Goal: Navigation & Orientation: Find specific page/section

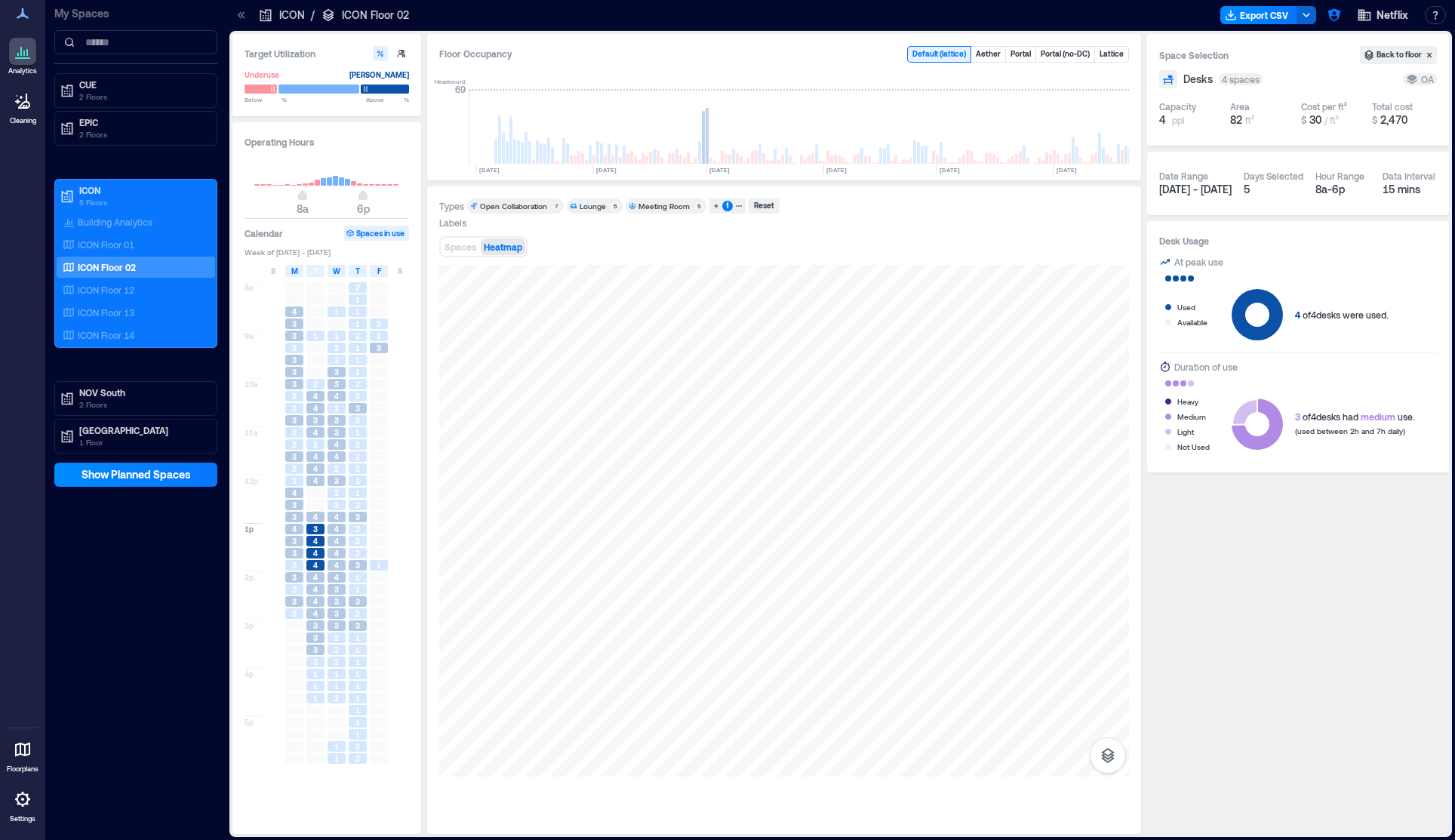
scroll to position [0, 165]
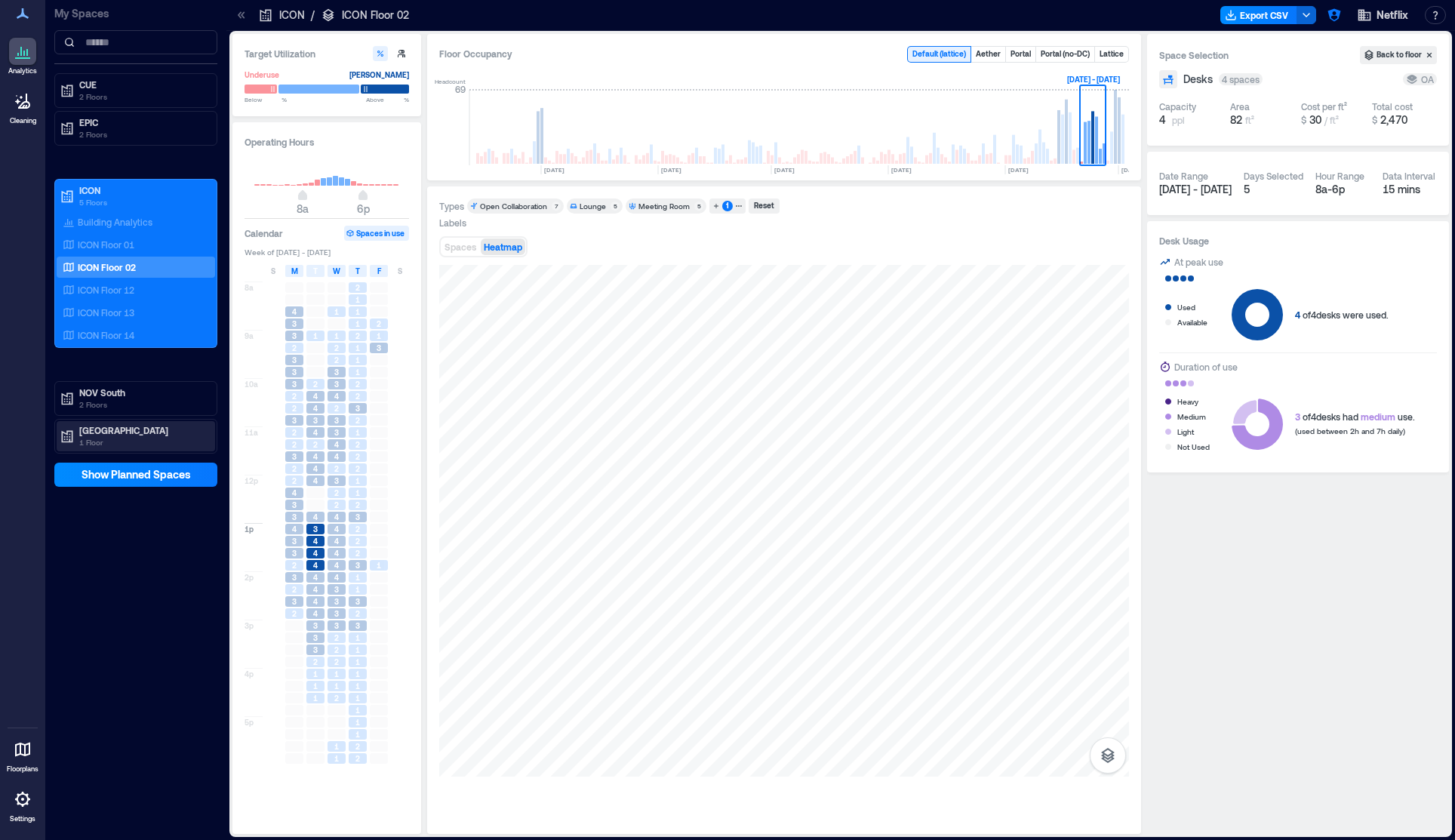
click at [106, 436] on p "1 Floor" at bounding box center [142, 442] width 127 height 12
click at [120, 457] on p "Building Analytics" at bounding box center [115, 461] width 75 height 12
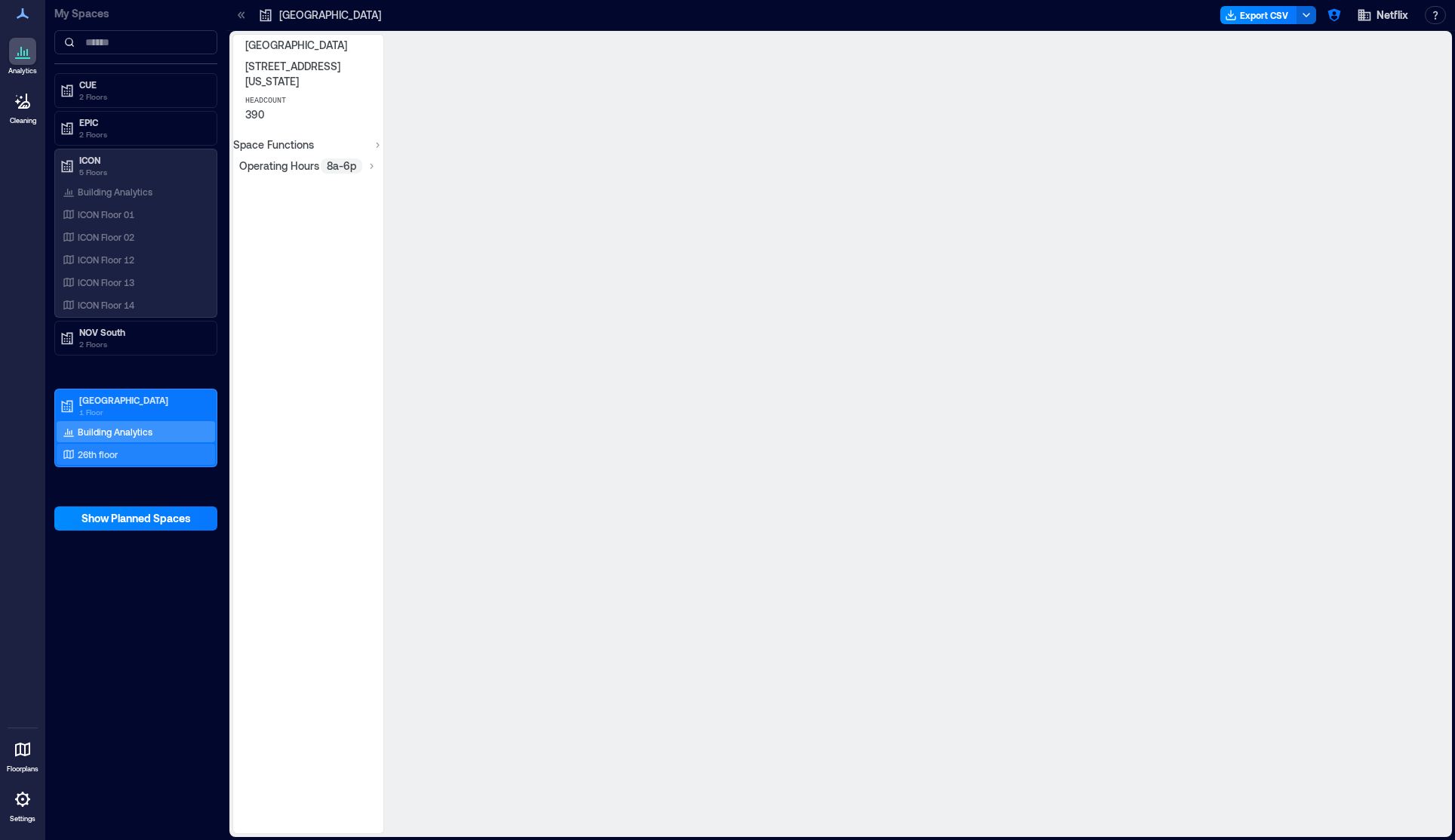
click at [112, 453] on p "26th floor" at bounding box center [98, 454] width 40 height 12
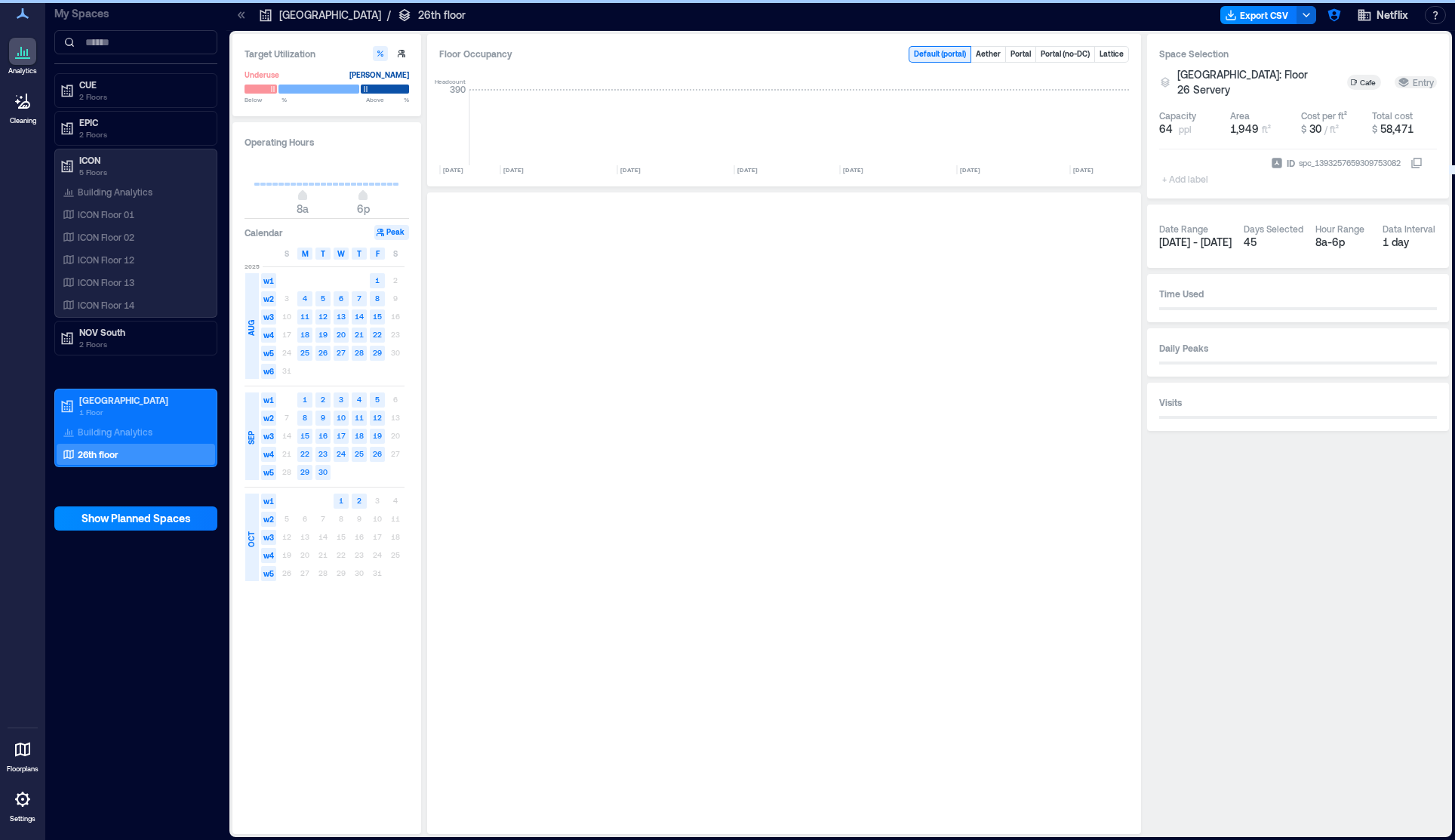
scroll to position [0, 565]
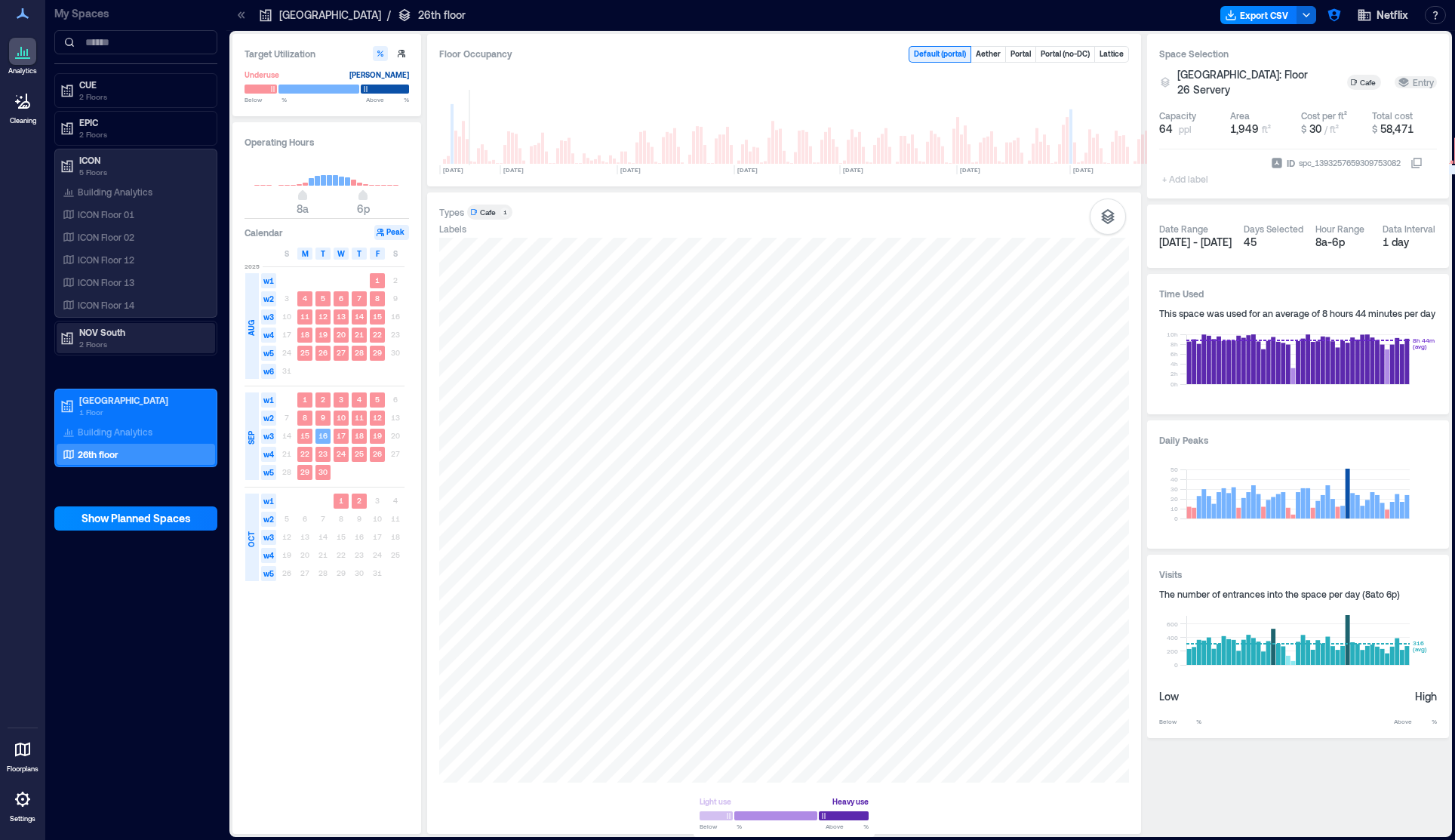
click at [103, 338] on p "2 Floors" at bounding box center [142, 343] width 127 height 12
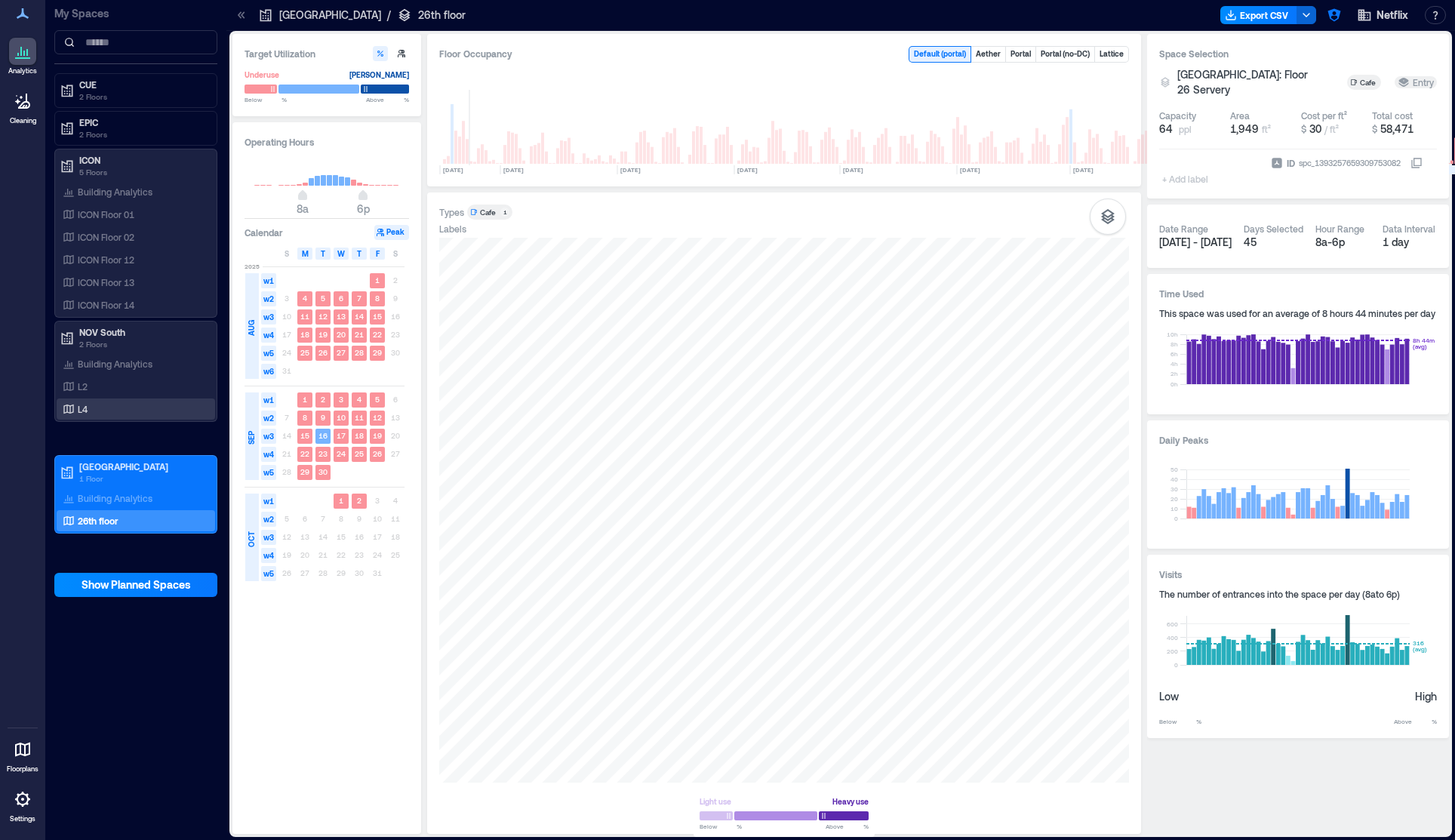
click at [126, 415] on div "L4" at bounding box center [132, 409] width 146 height 16
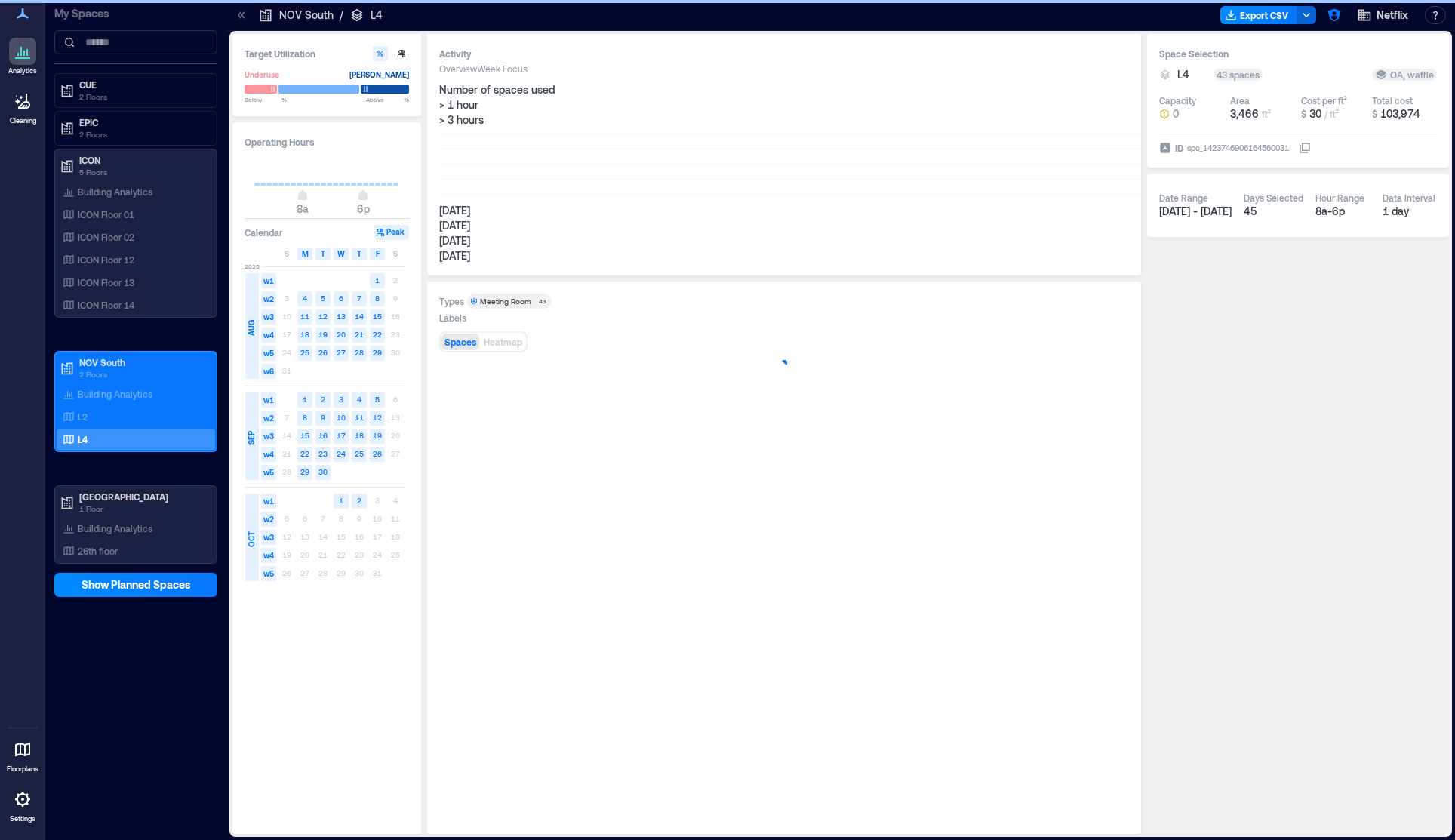
scroll to position [0, 137]
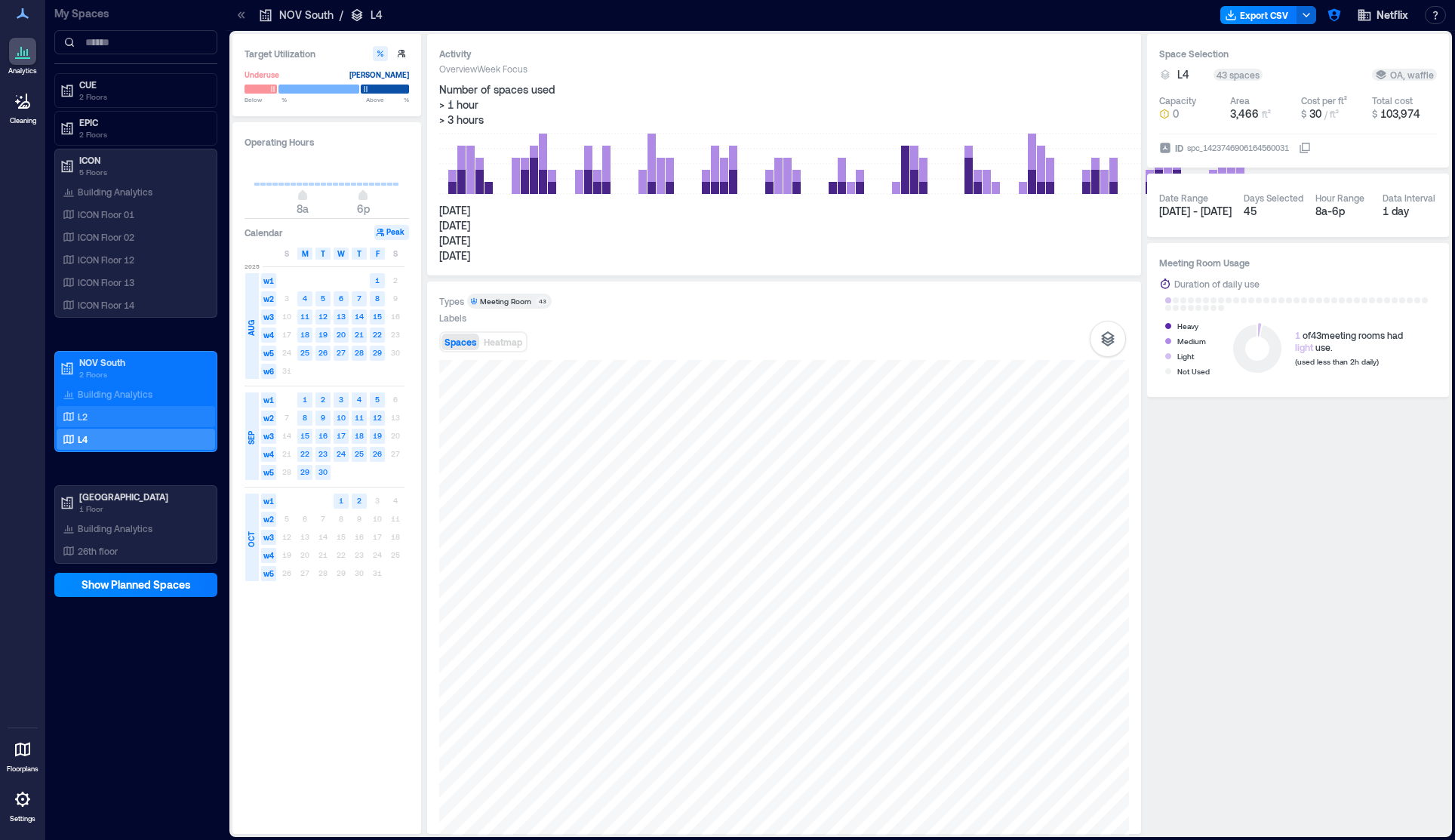
click at [96, 410] on div "L2" at bounding box center [132, 416] width 146 height 16
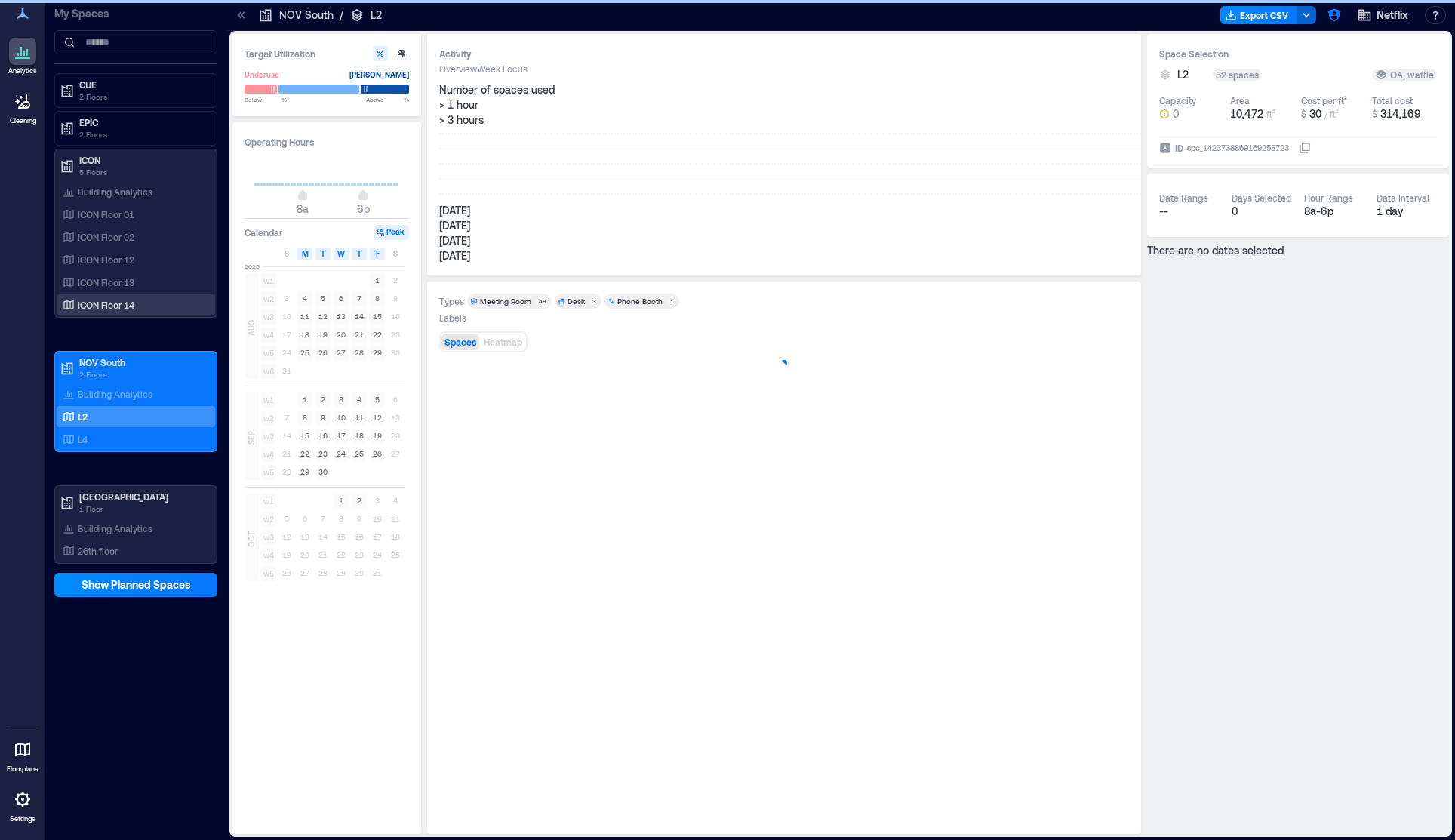
scroll to position [0, 137]
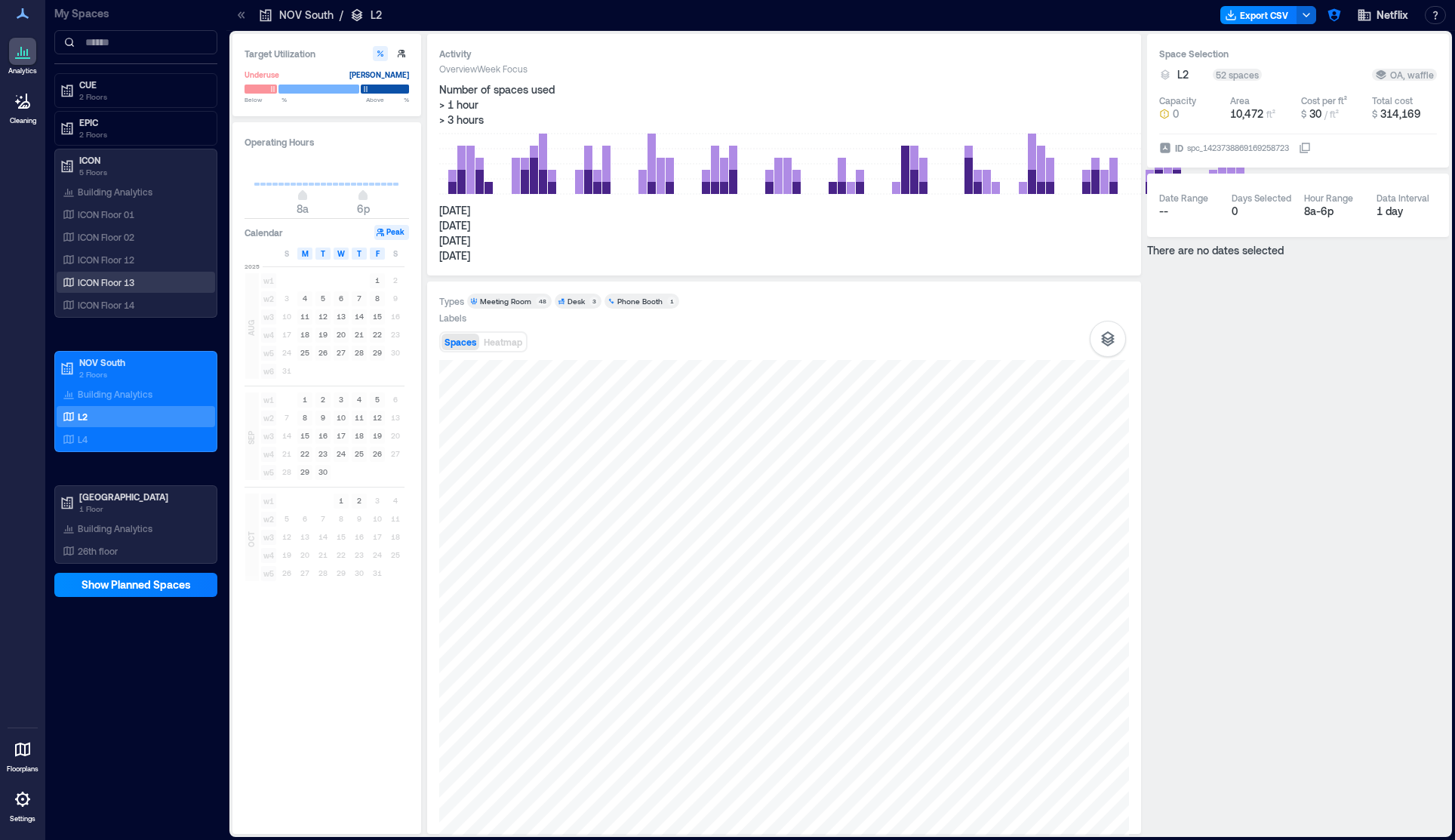
click at [106, 283] on p "ICON Floor 13" at bounding box center [106, 281] width 57 height 12
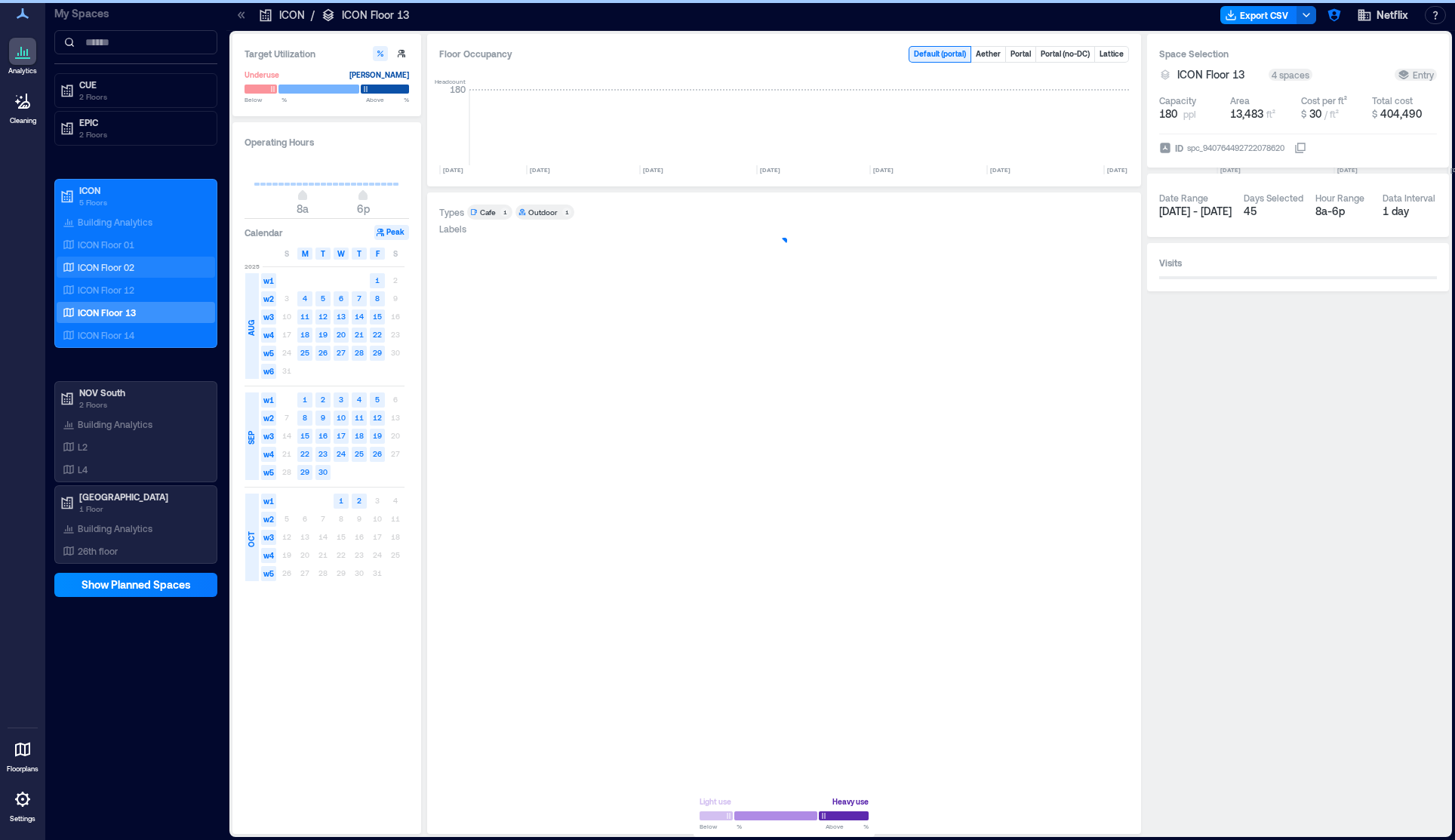
scroll to position [0, 5648]
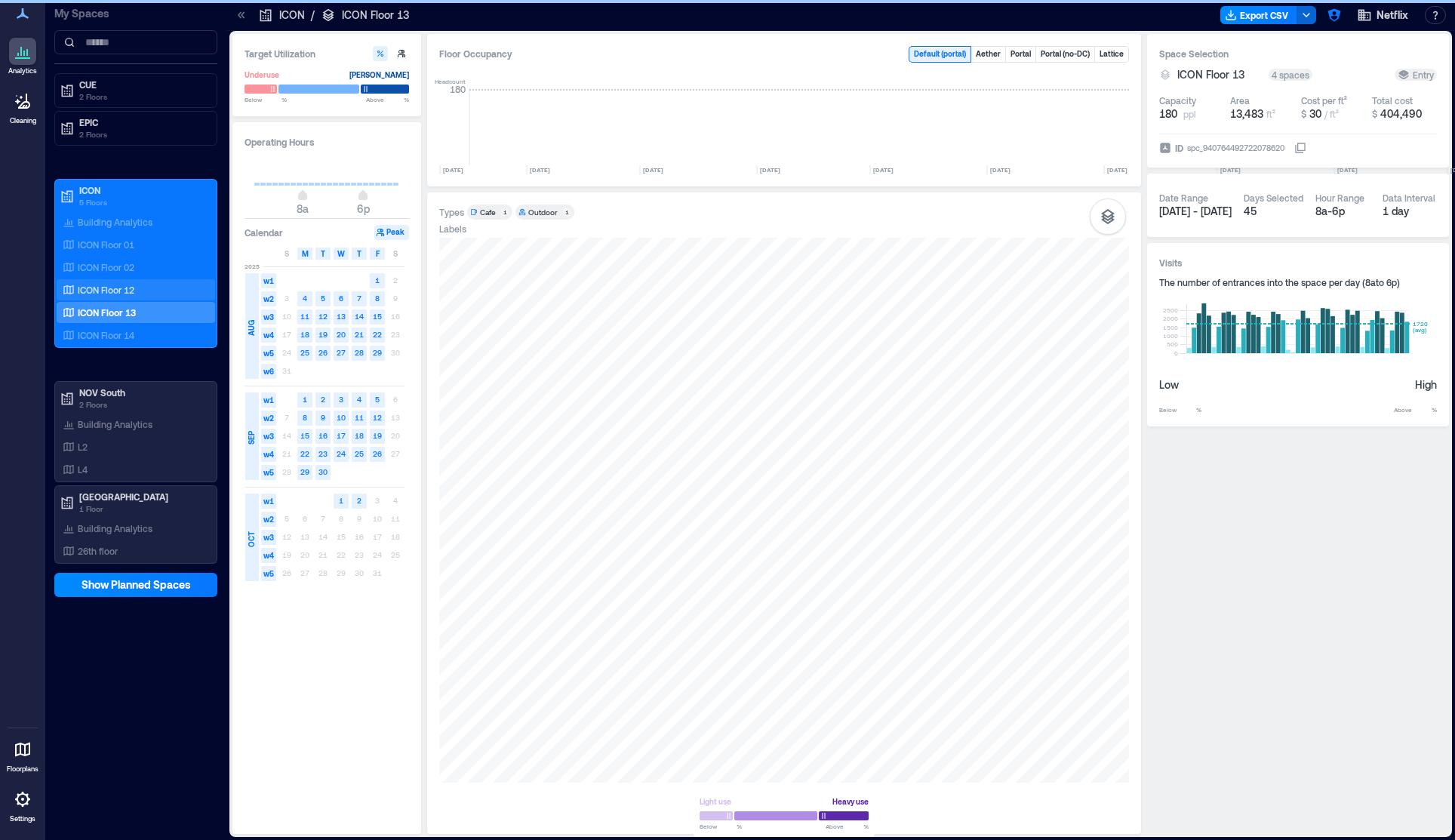
click at [106, 288] on p "ICON Floor 12" at bounding box center [106, 289] width 57 height 12
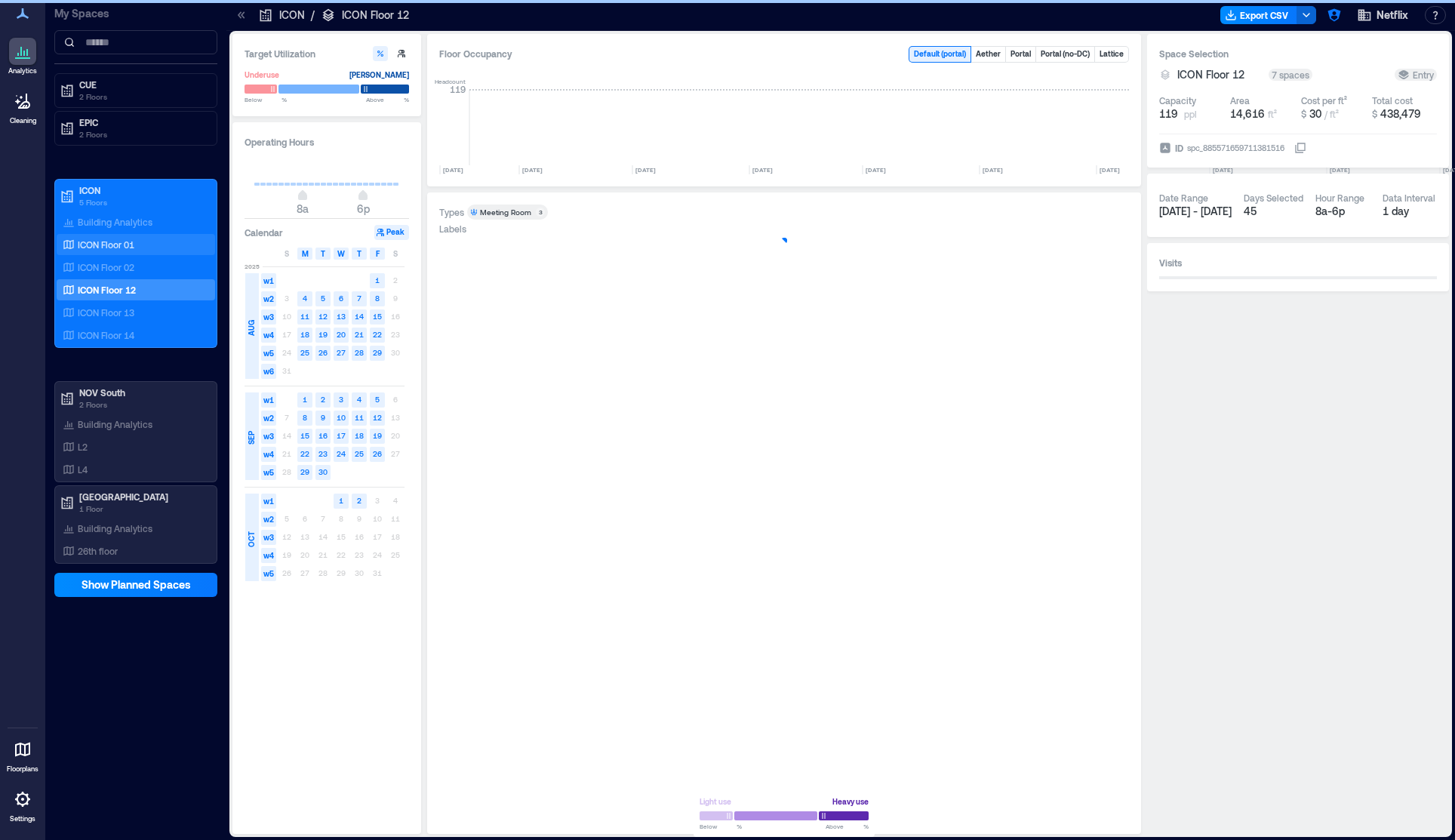
scroll to position [0, 5641]
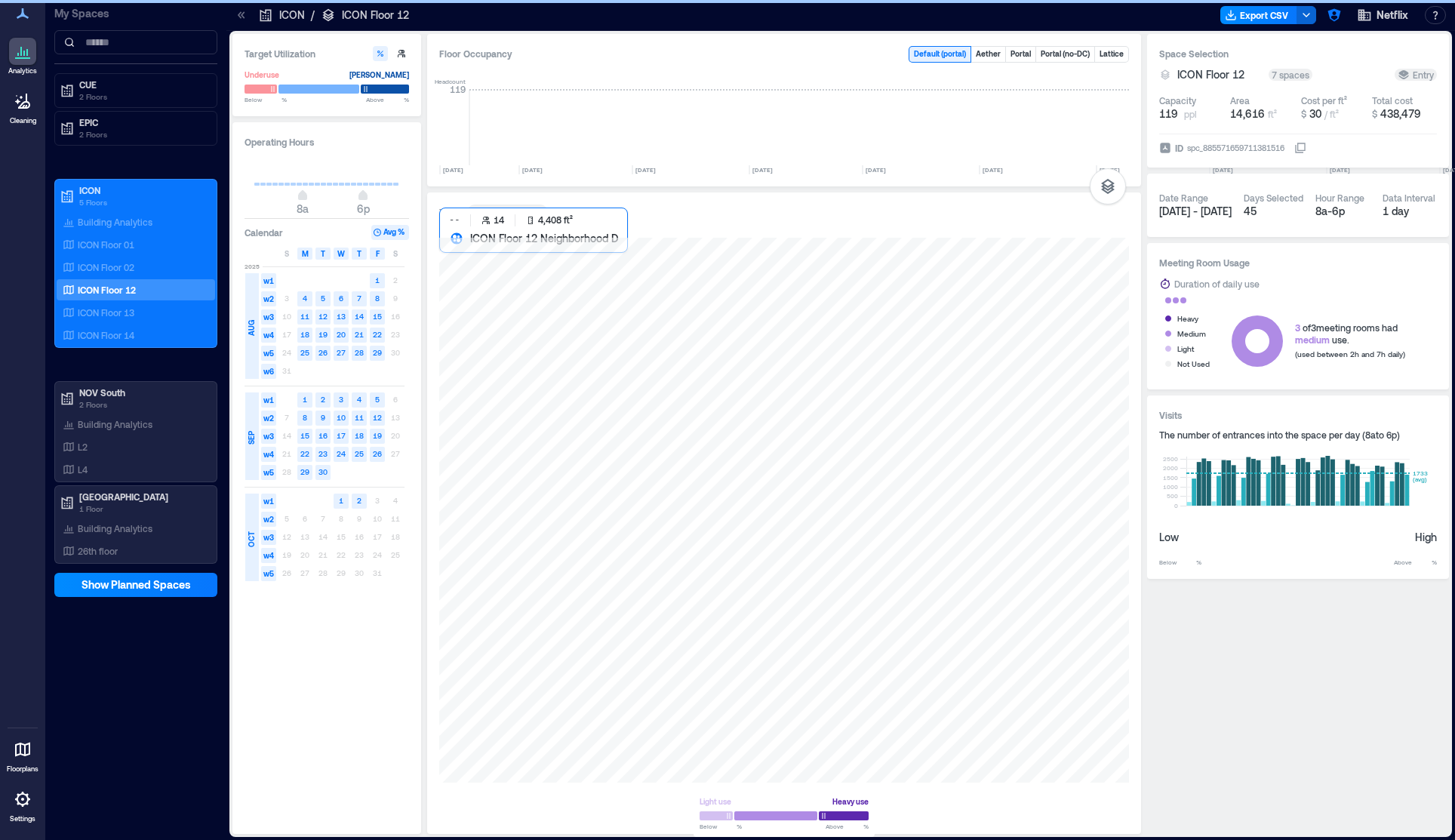
click at [898, 368] on div at bounding box center [784, 509] width 690 height 545
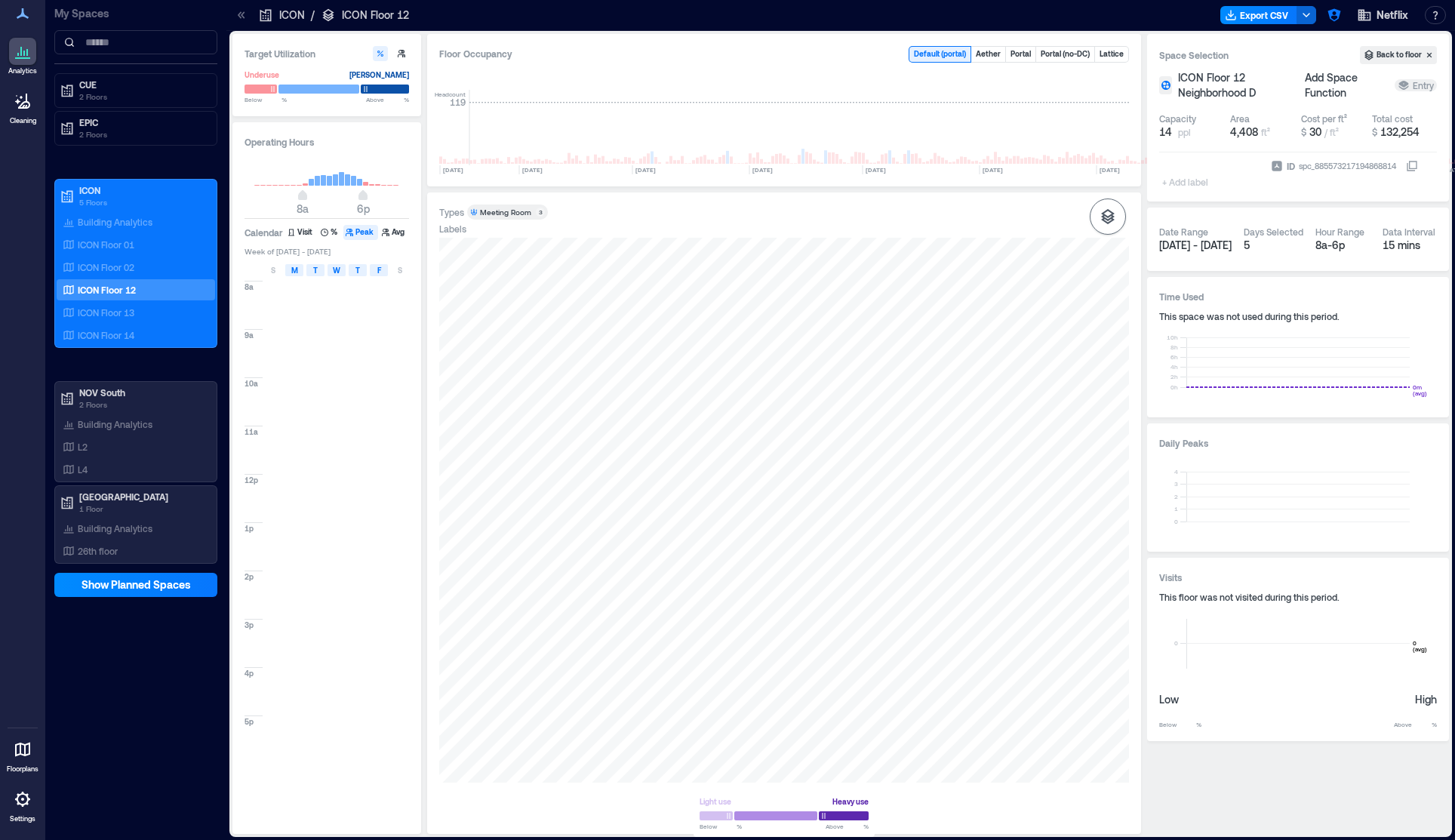
click at [1109, 226] on icon "button" at bounding box center [1108, 216] width 18 height 18
click at [1102, 202] on button "Sensors" at bounding box center [1105, 184] width 41 height 33
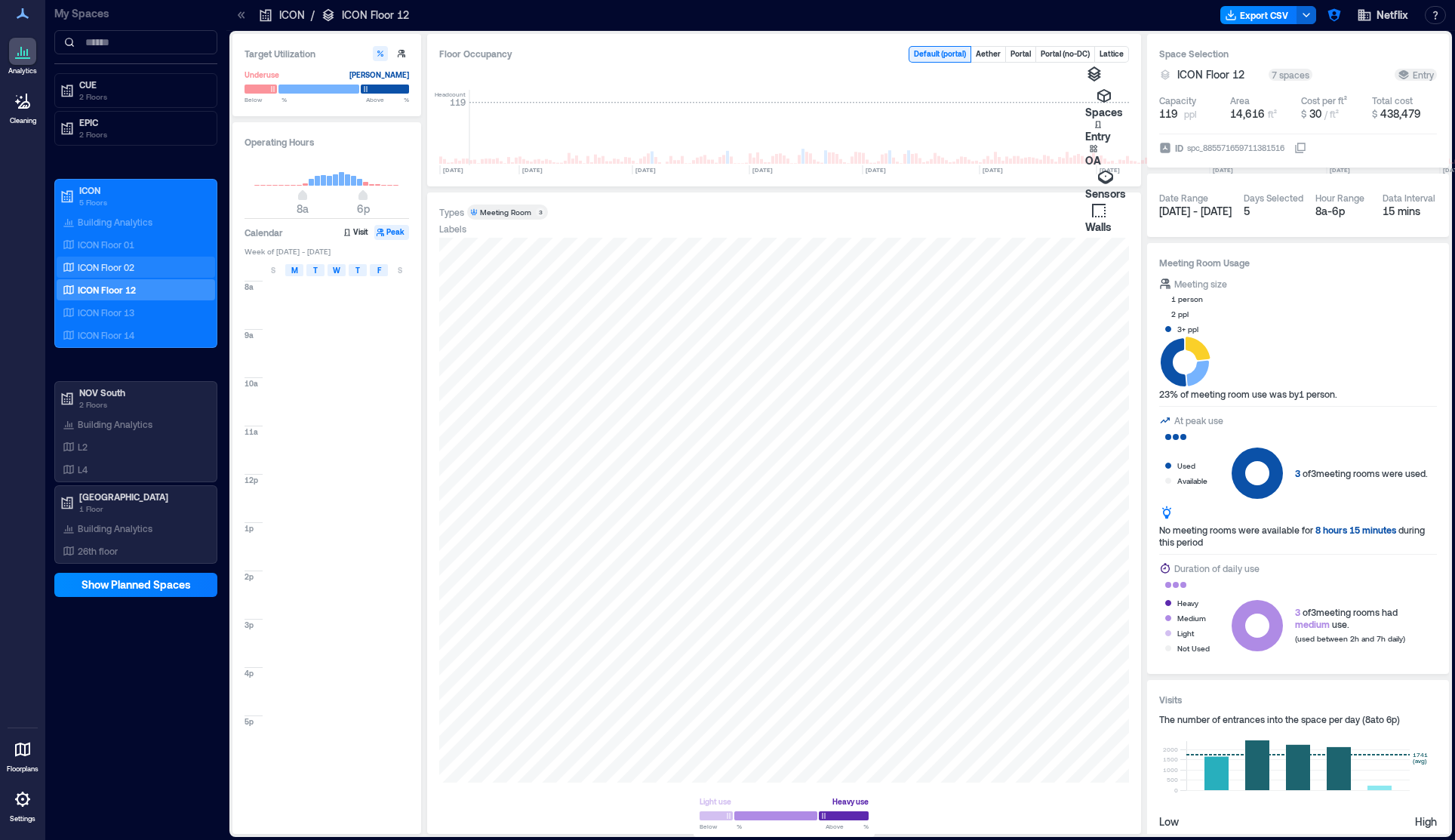
click at [128, 276] on div "ICON Floor 02" at bounding box center [136, 267] width 159 height 21
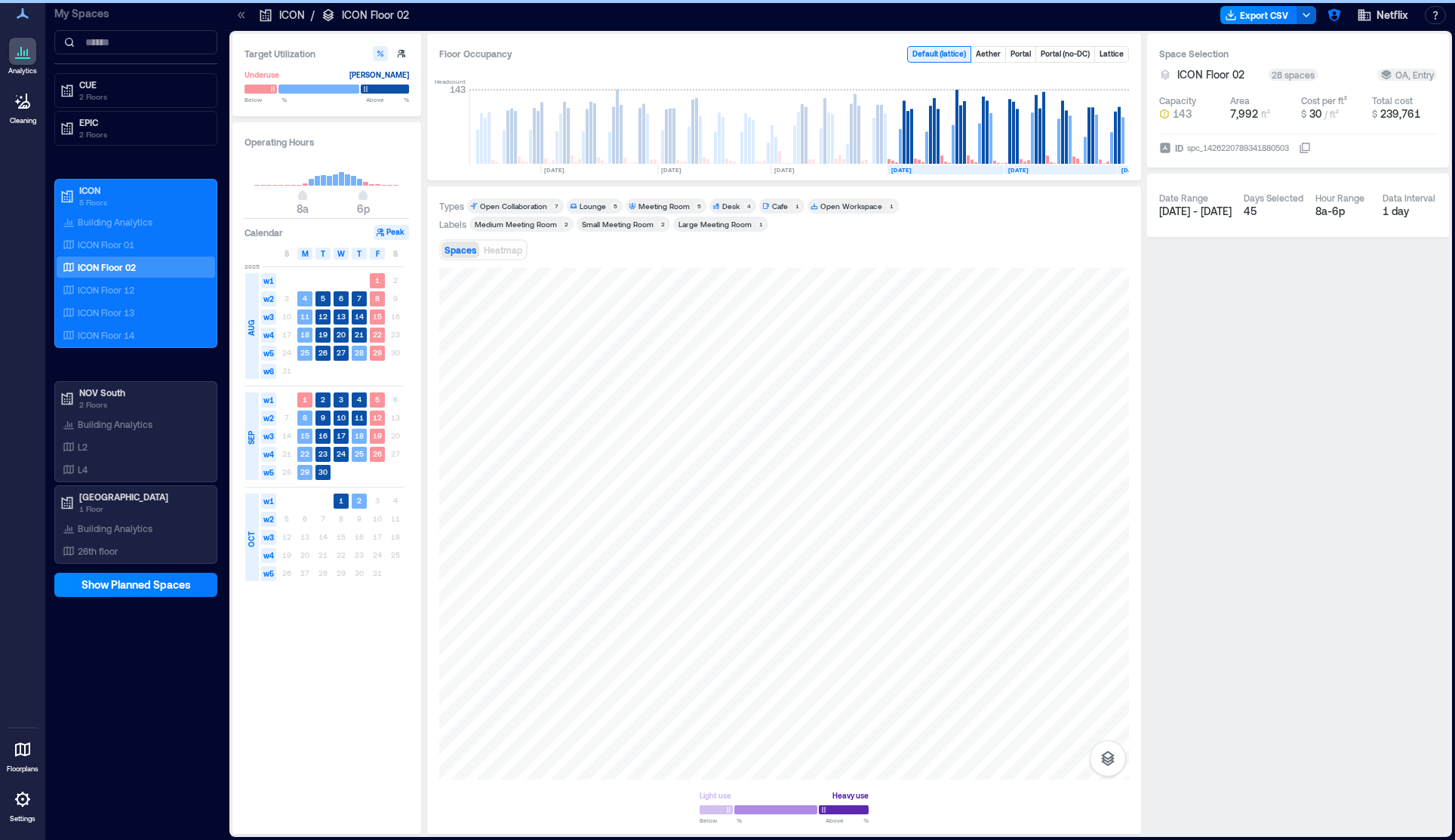
scroll to position [0, 165]
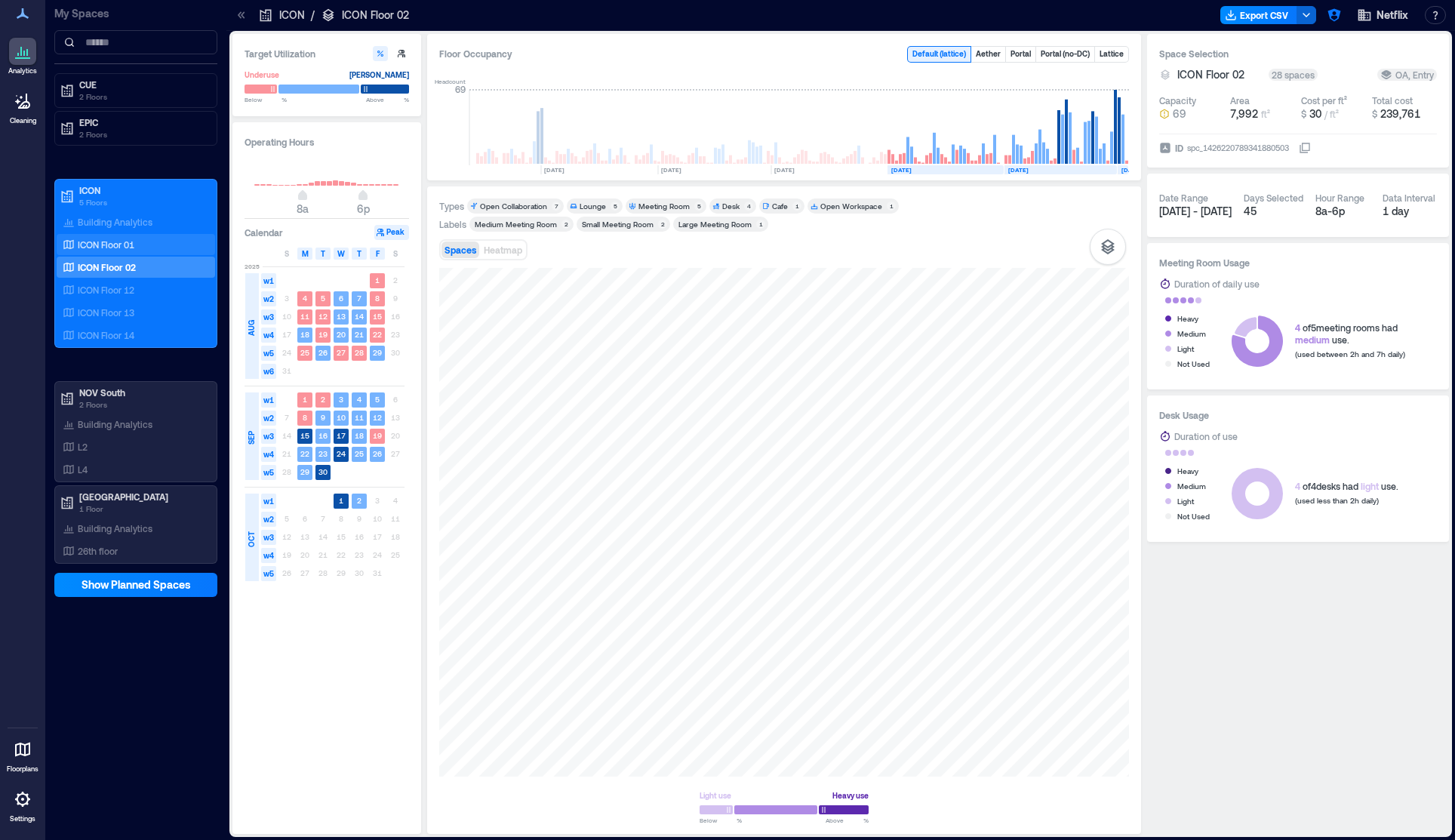
click at [124, 236] on div "ICON Floor 01" at bounding box center [136, 244] width 159 height 21
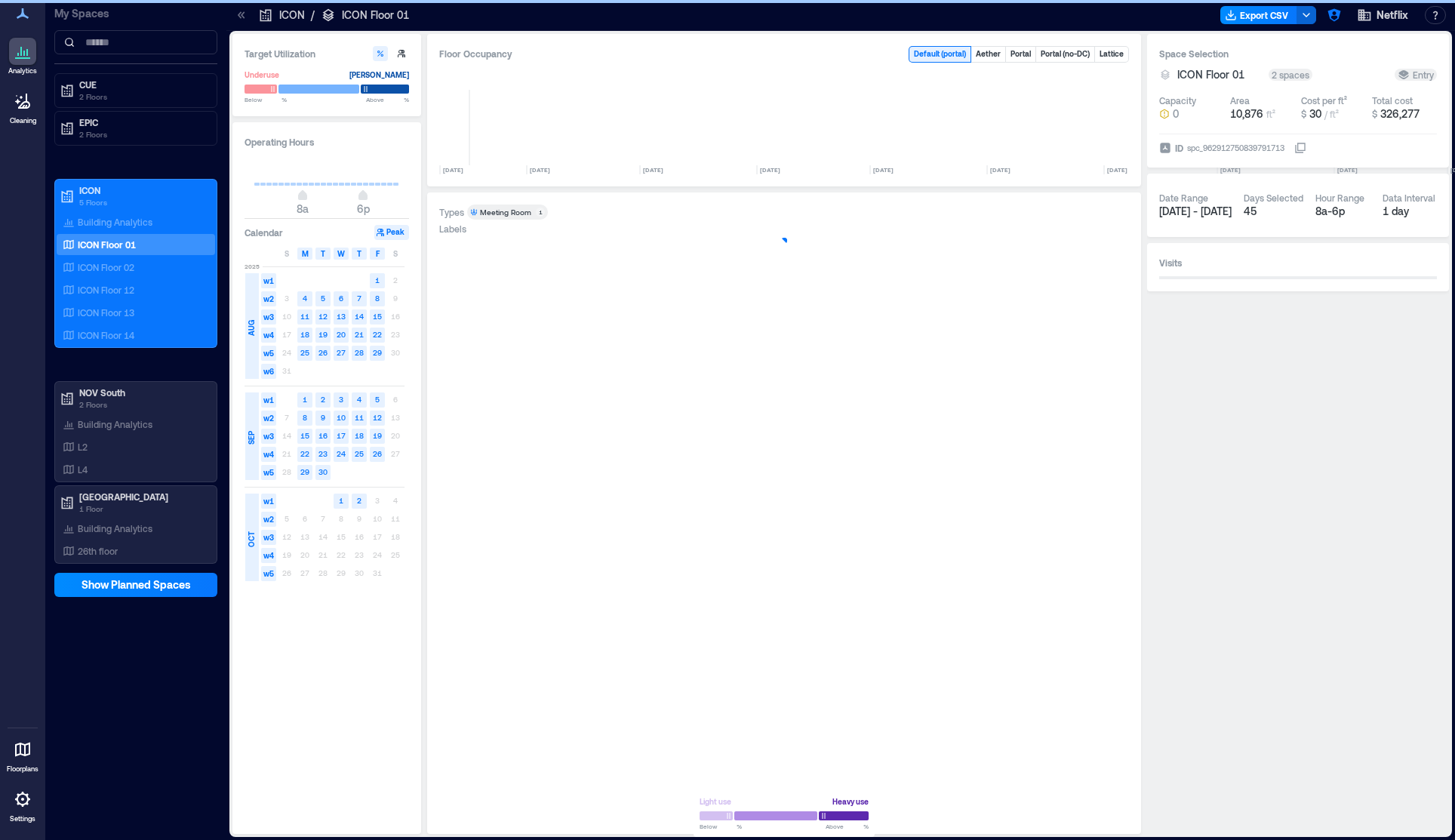
scroll to position [0, 5648]
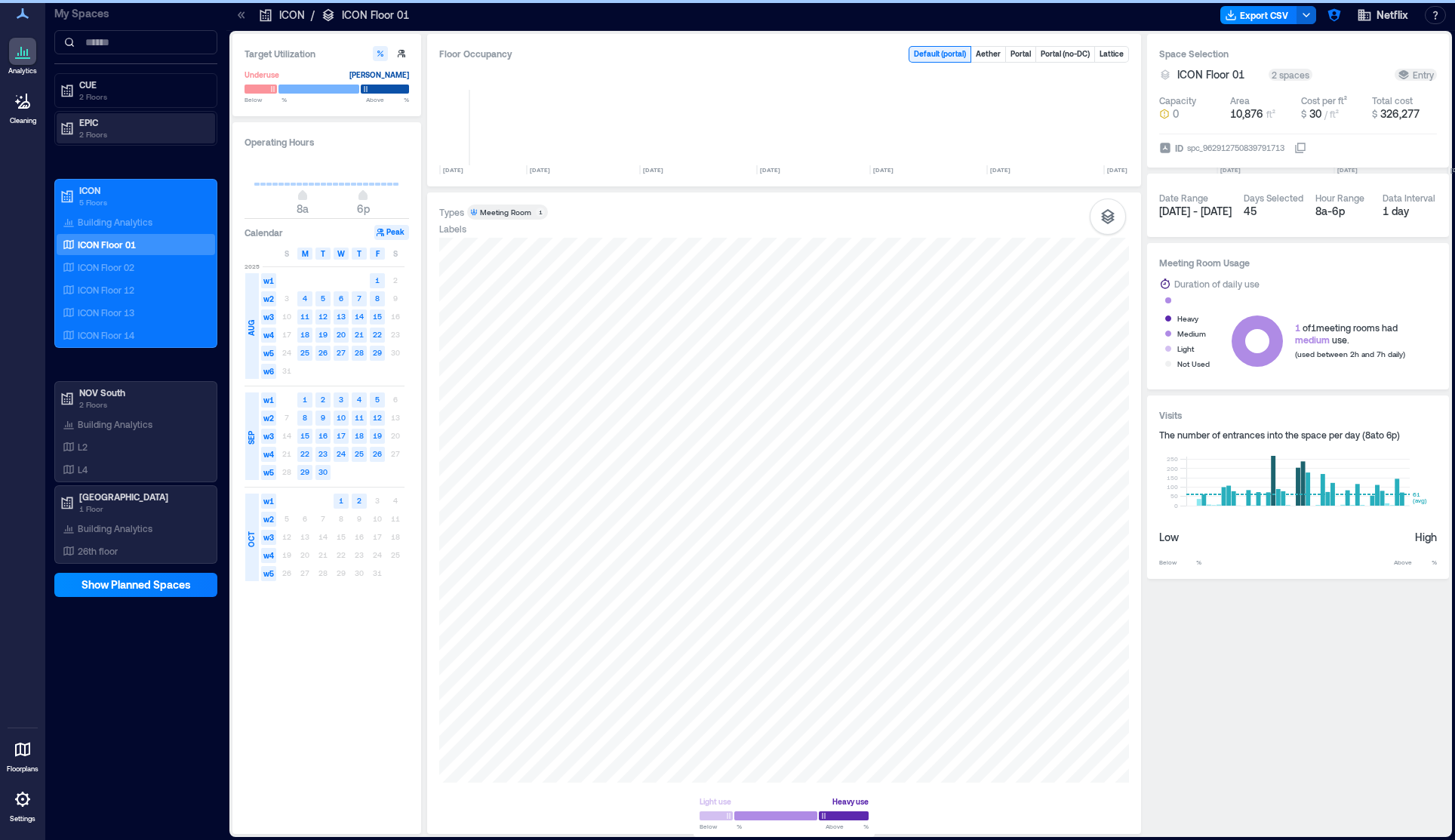
click at [116, 126] on p "EPIC" at bounding box center [142, 121] width 127 height 12
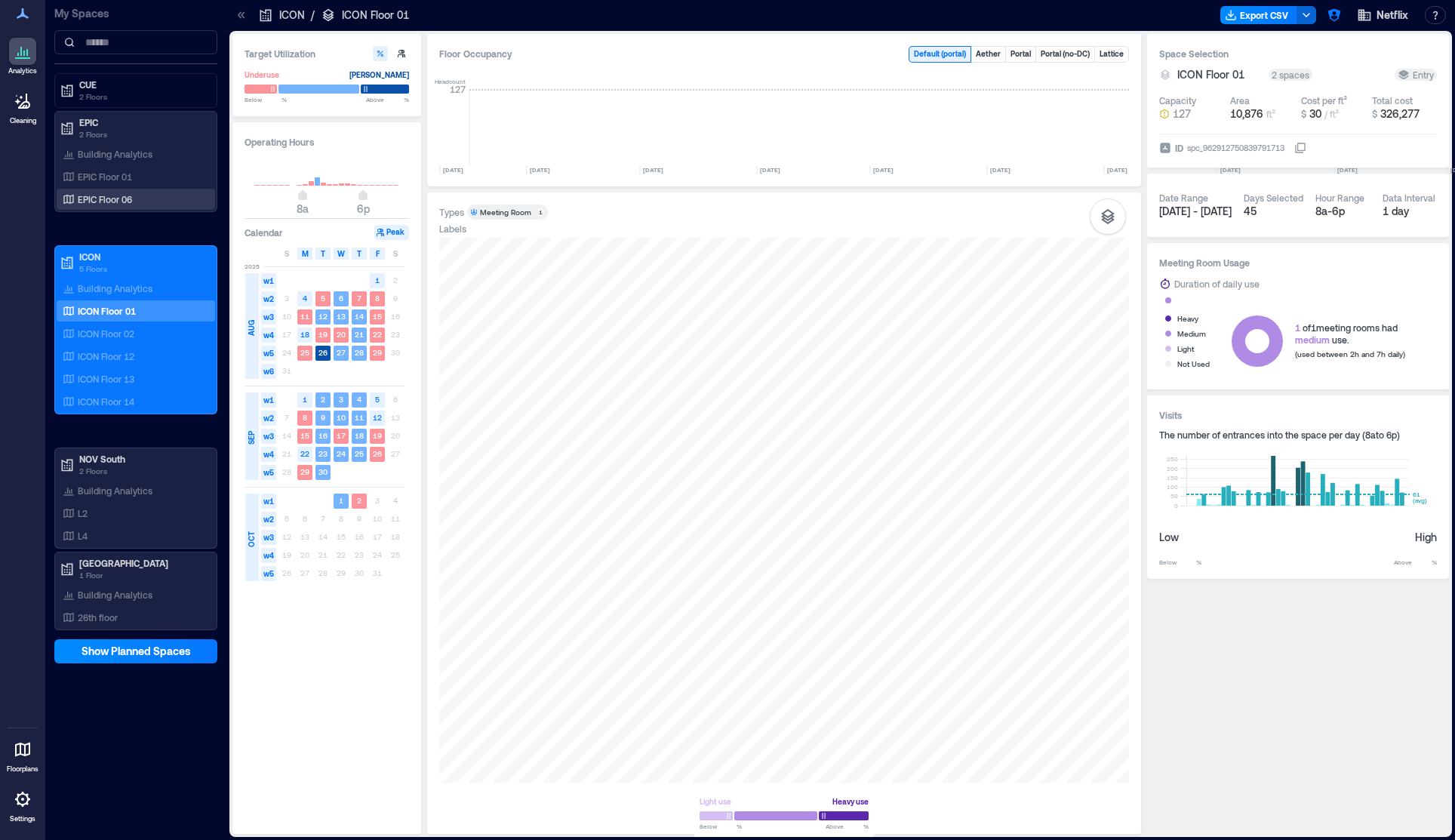
click at [120, 189] on div "EPIC Floor 06" at bounding box center [136, 199] width 159 height 21
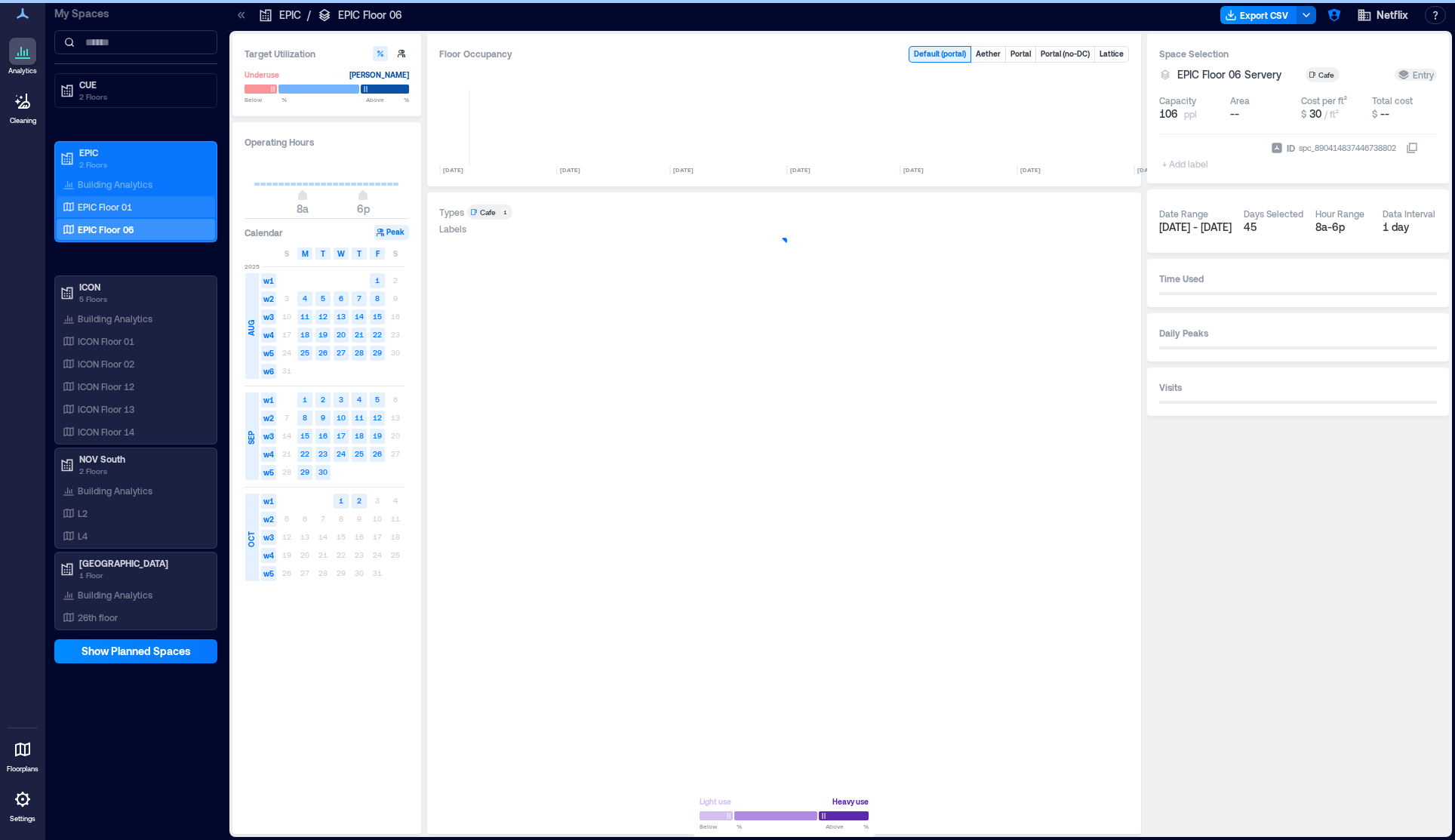
scroll to position [0, 2346]
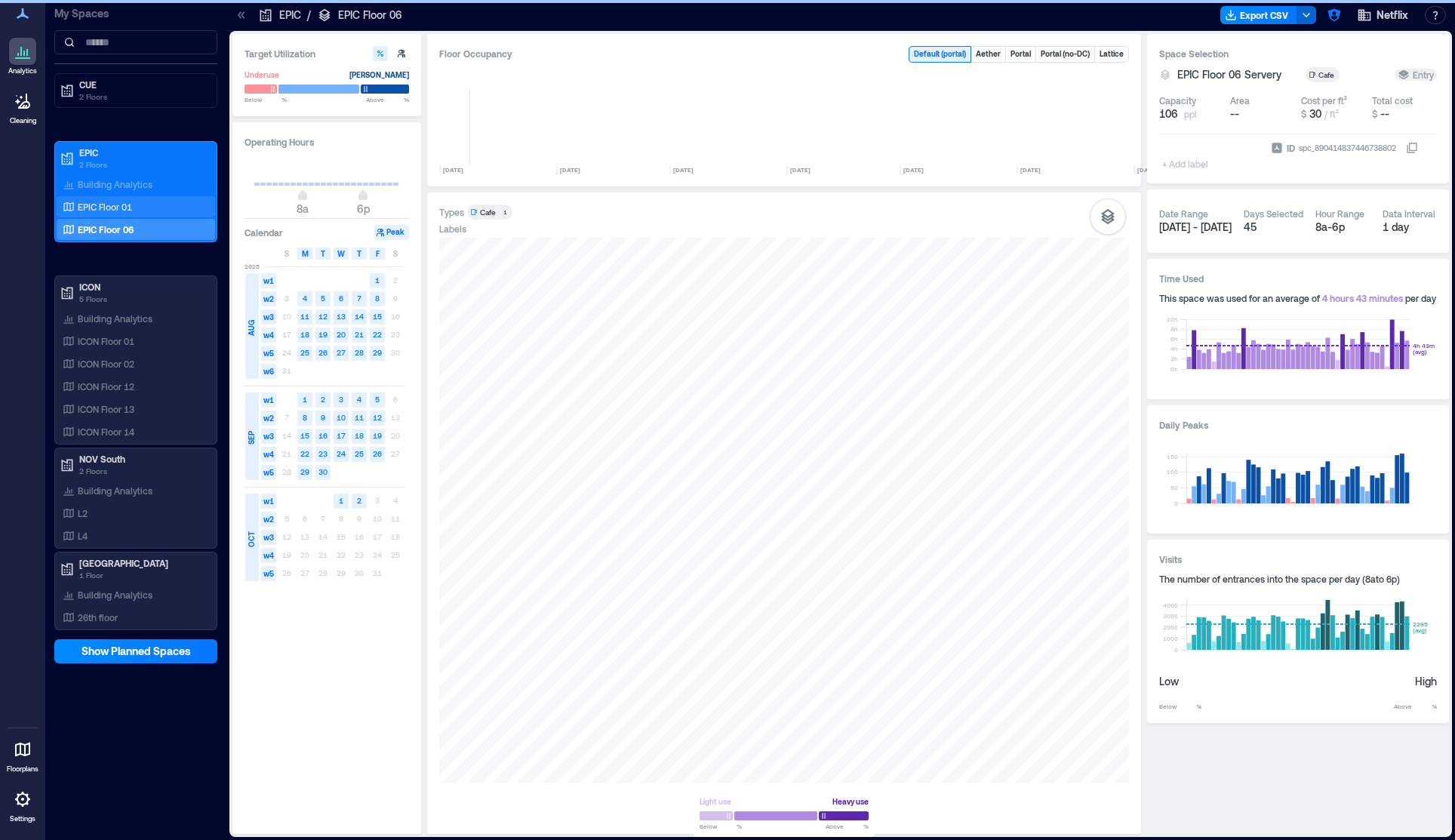
click at [123, 206] on p "EPIC Floor 01" at bounding box center [104, 206] width 54 height 12
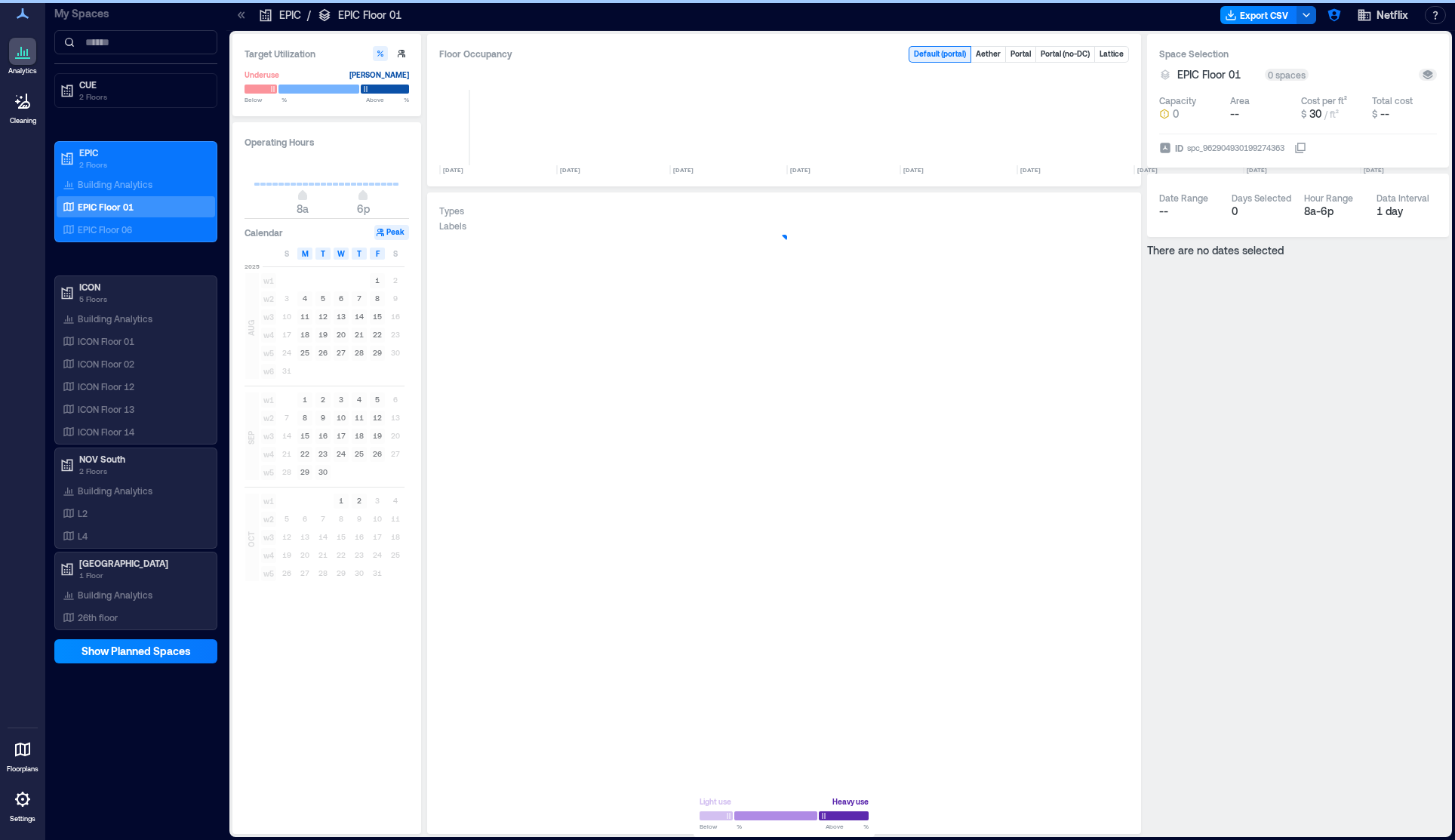
scroll to position [0, 2346]
click at [112, 97] on p "2 Floors" at bounding box center [142, 96] width 127 height 12
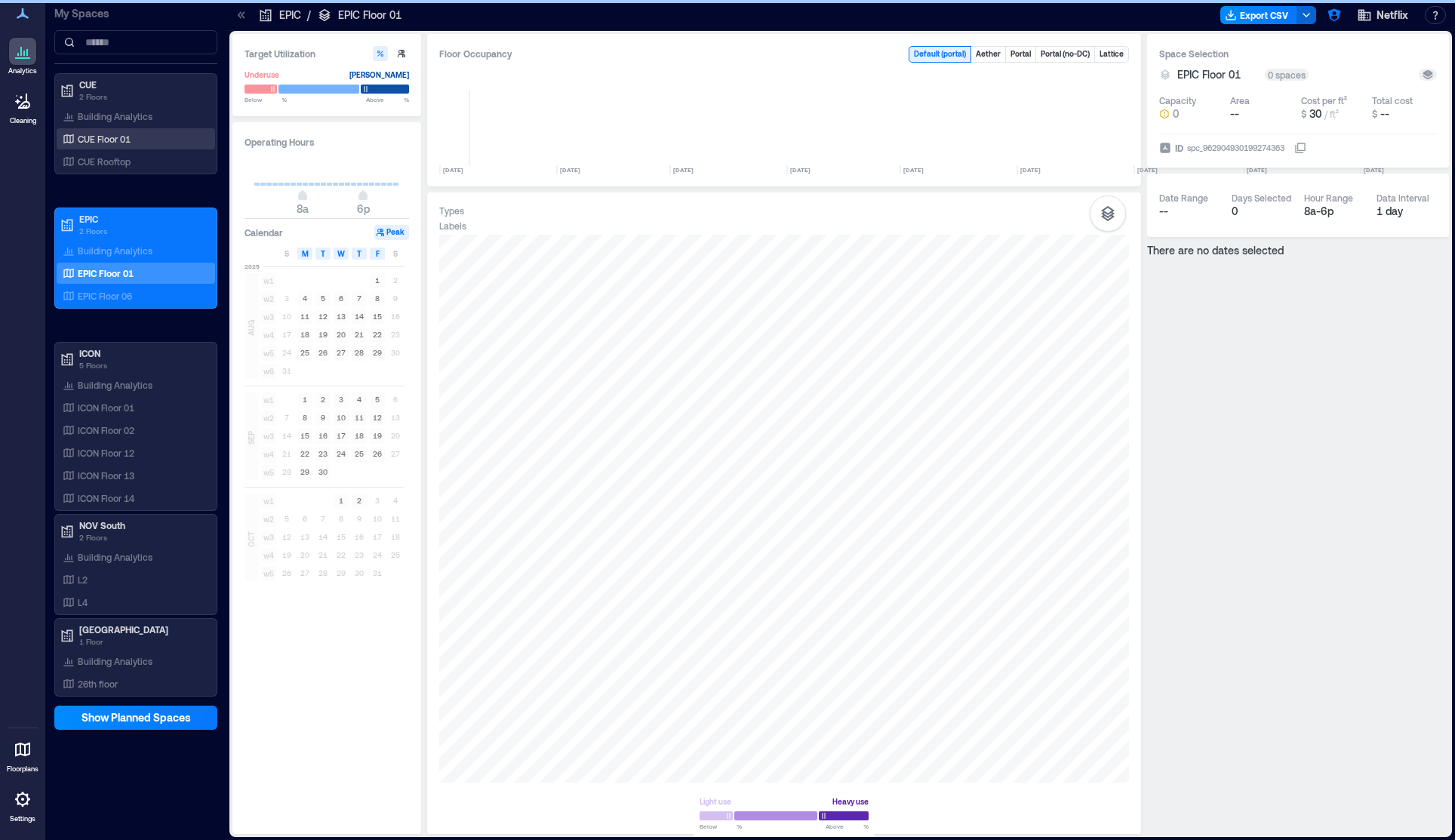
click at [99, 149] on div "CUE Floor 01" at bounding box center [136, 138] width 159 height 21
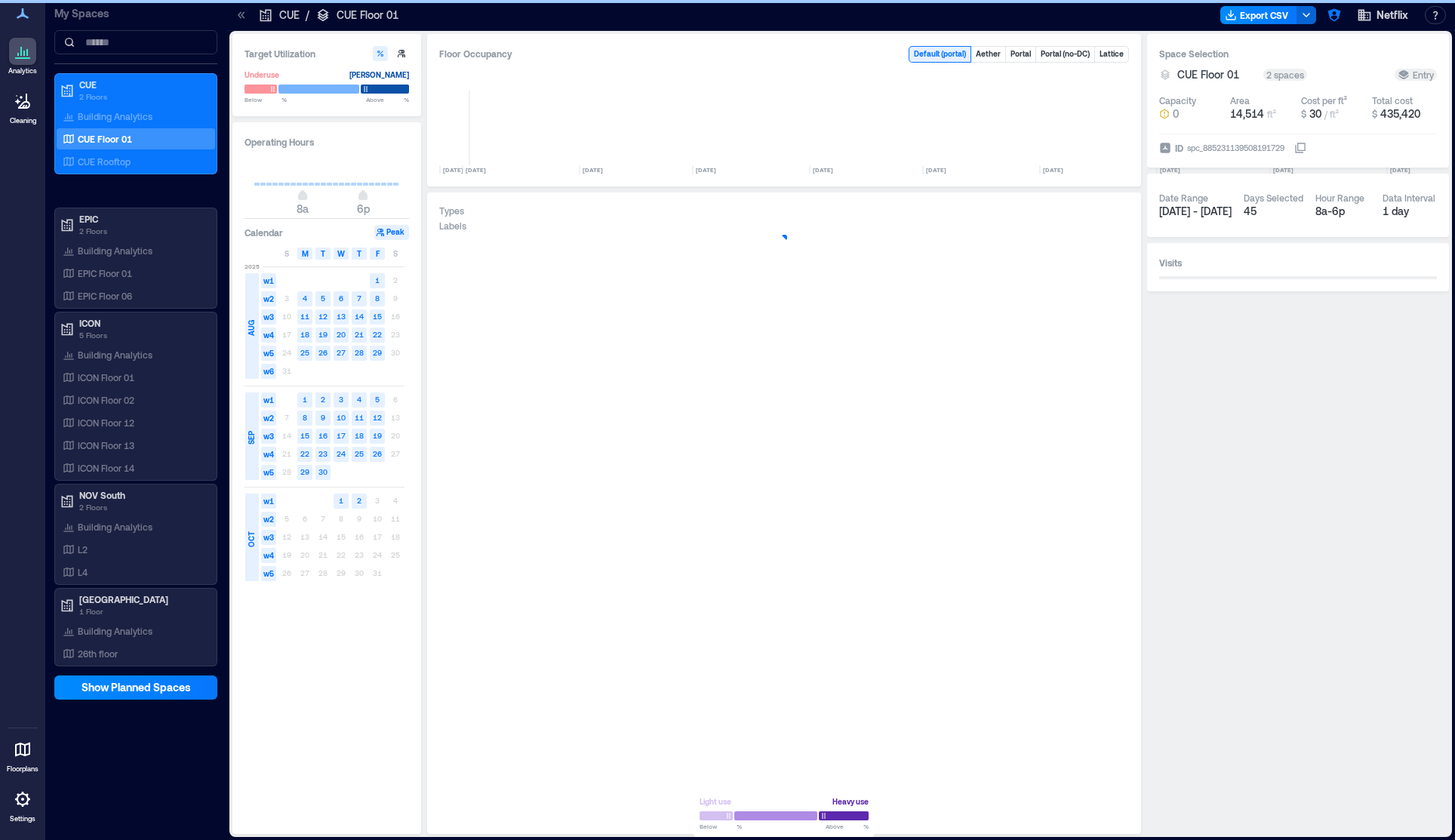
scroll to position [0, 5701]
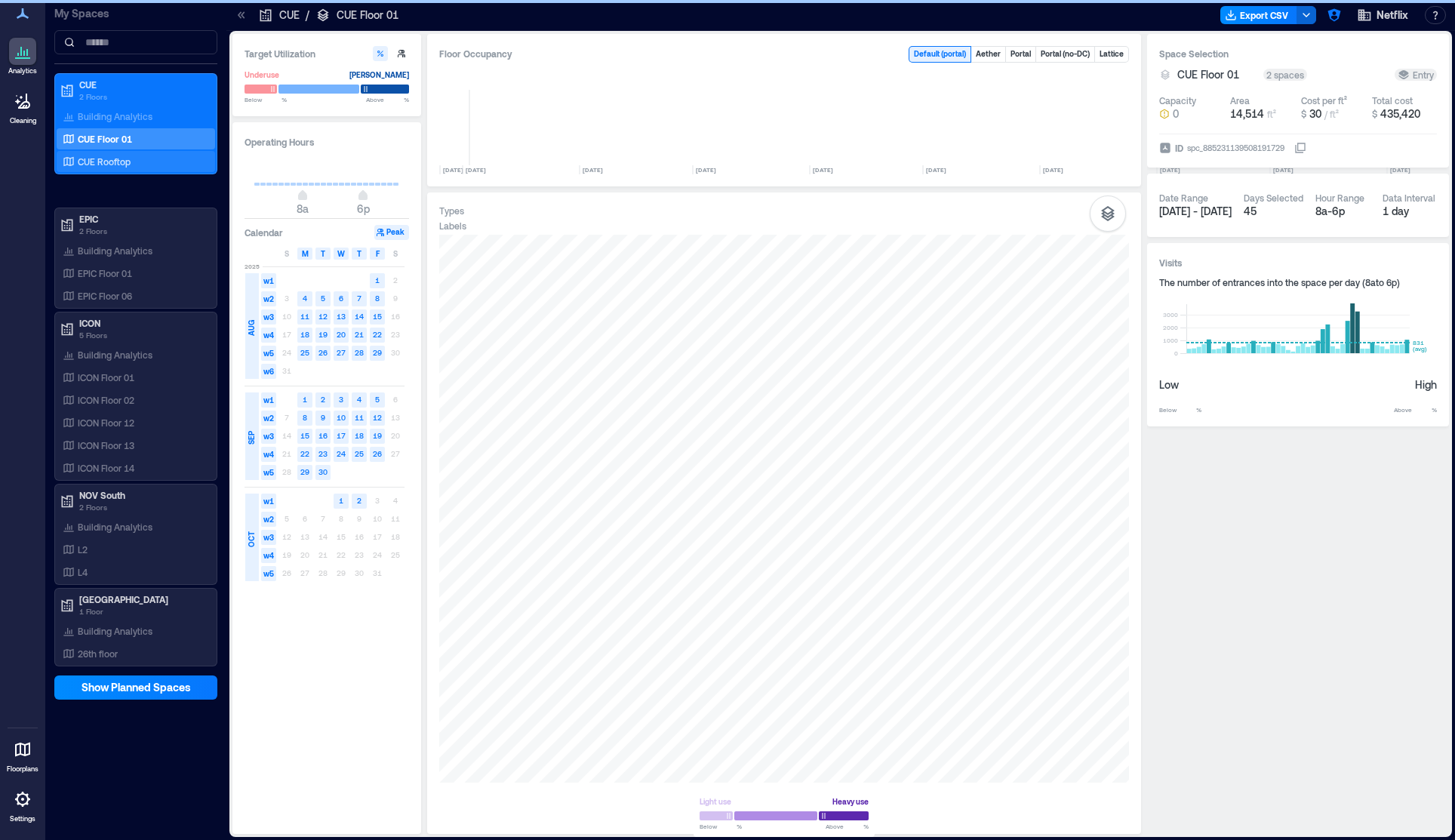
click at [108, 163] on p "CUE Rooftop" at bounding box center [104, 161] width 53 height 12
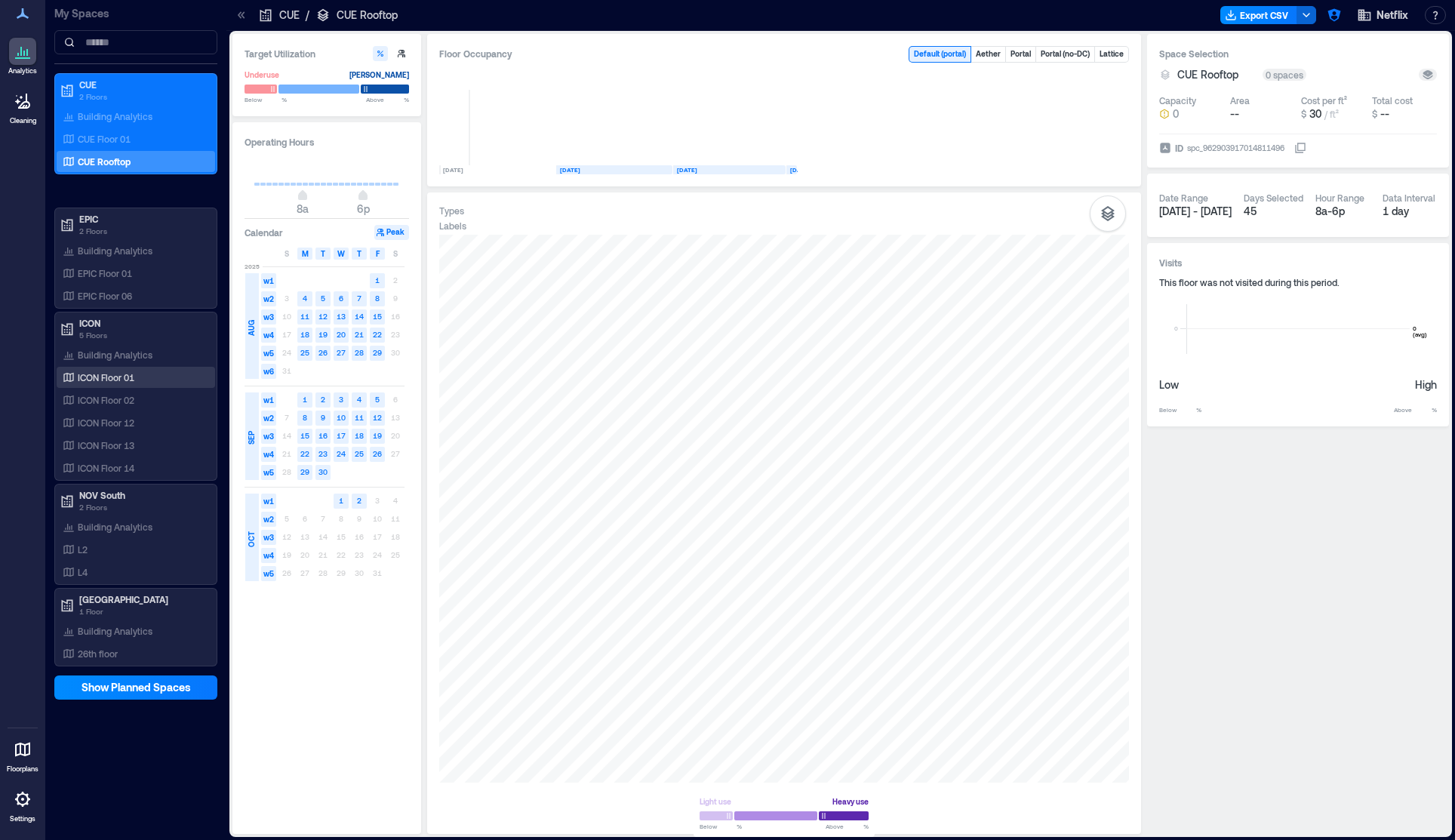
click at [114, 382] on p "ICON Floor 01" at bounding box center [106, 377] width 57 height 12
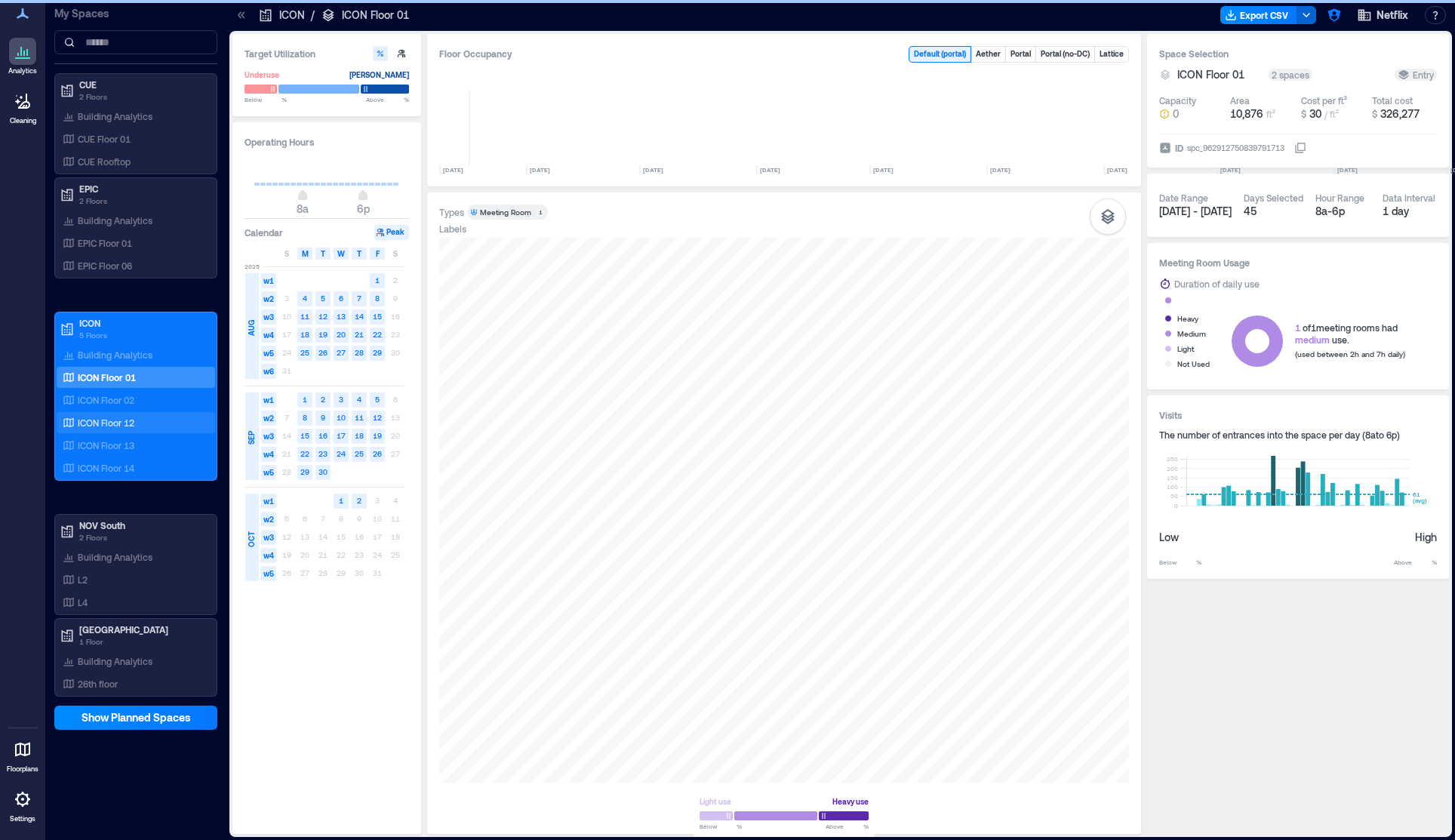
click at [125, 415] on div "ICON Floor 12" at bounding box center [132, 422] width 146 height 16
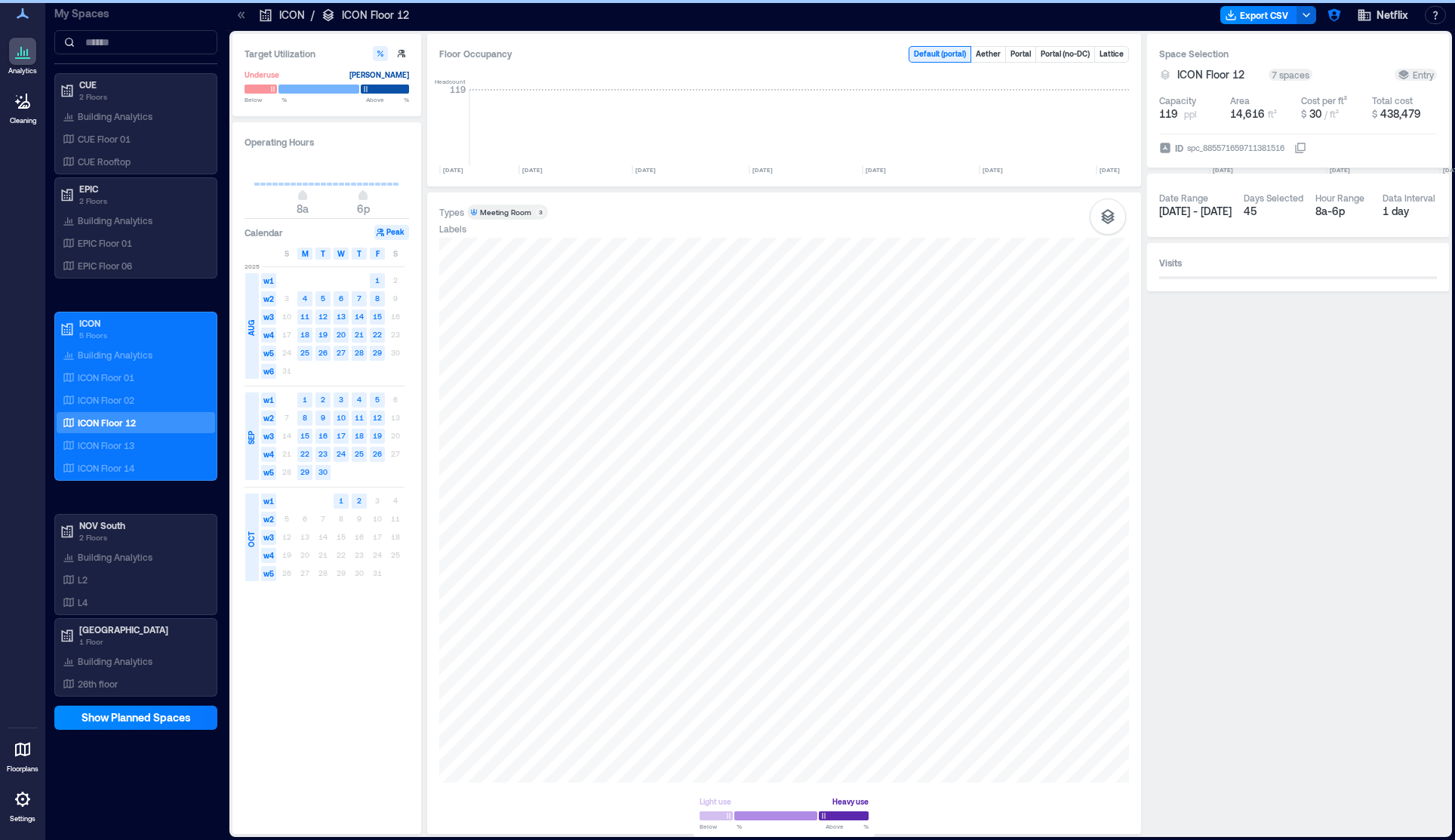
scroll to position [0, 5641]
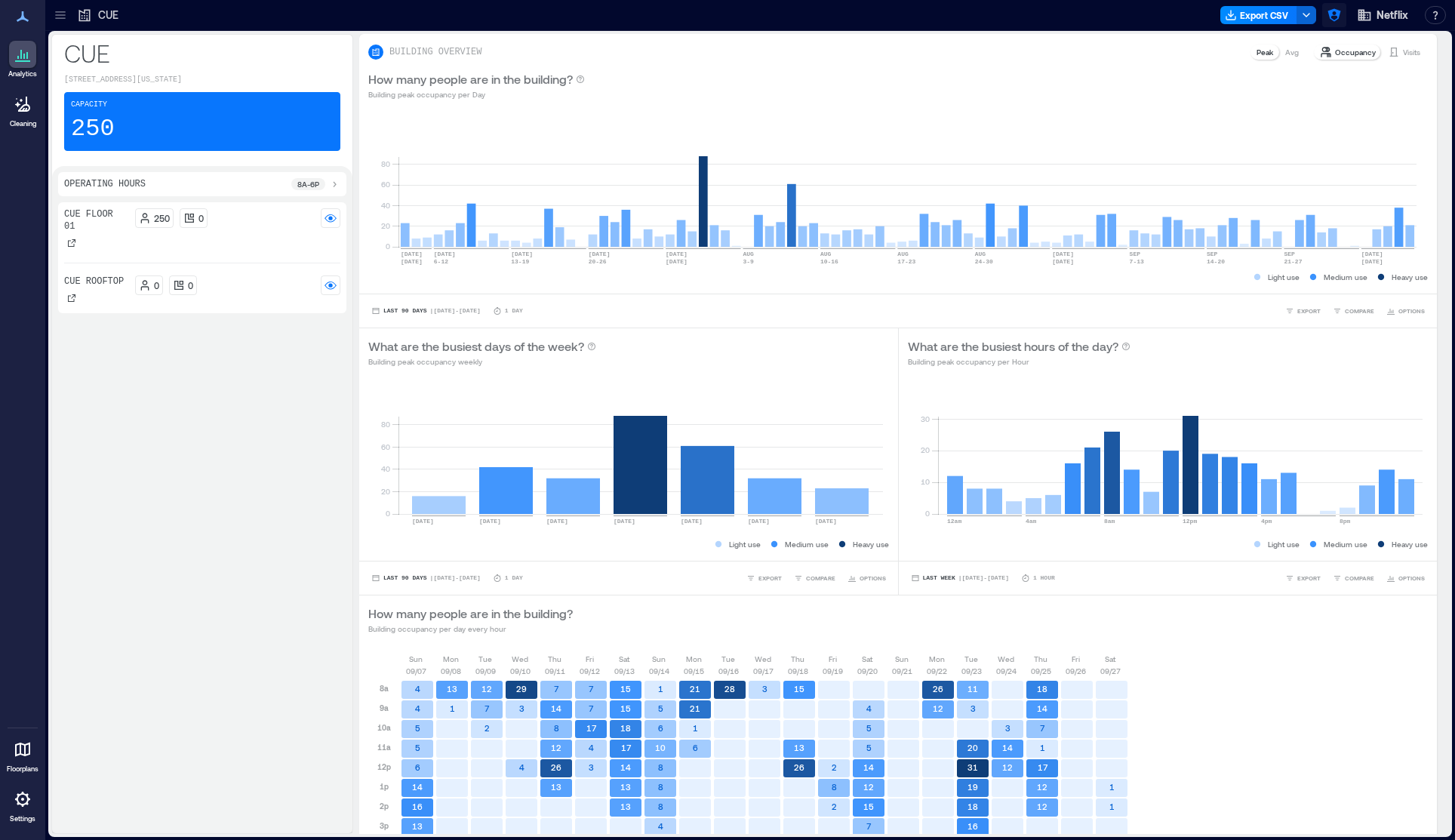
click at [1334, 11] on icon "button" at bounding box center [1334, 16] width 13 height 13
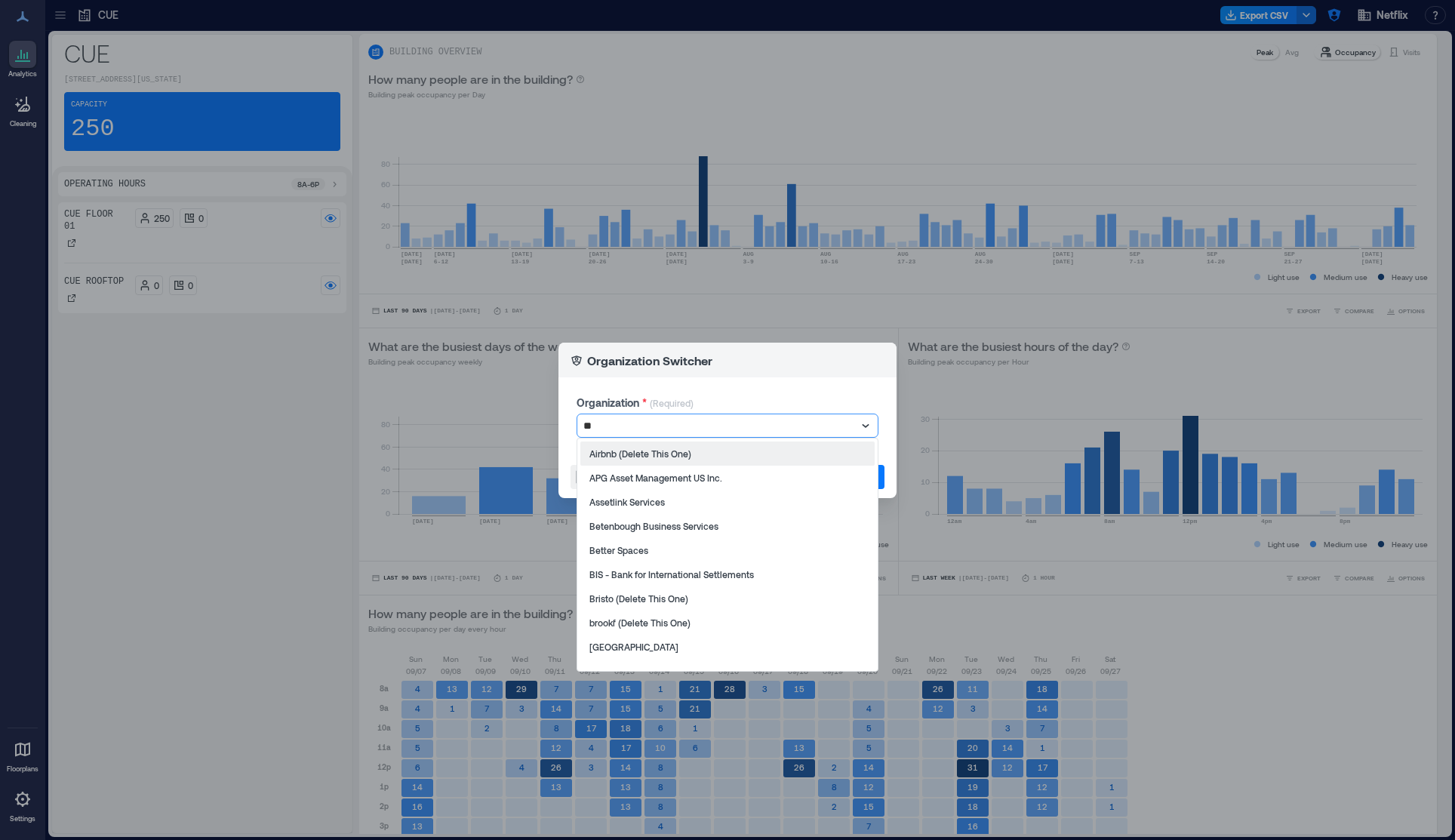
type input "***"
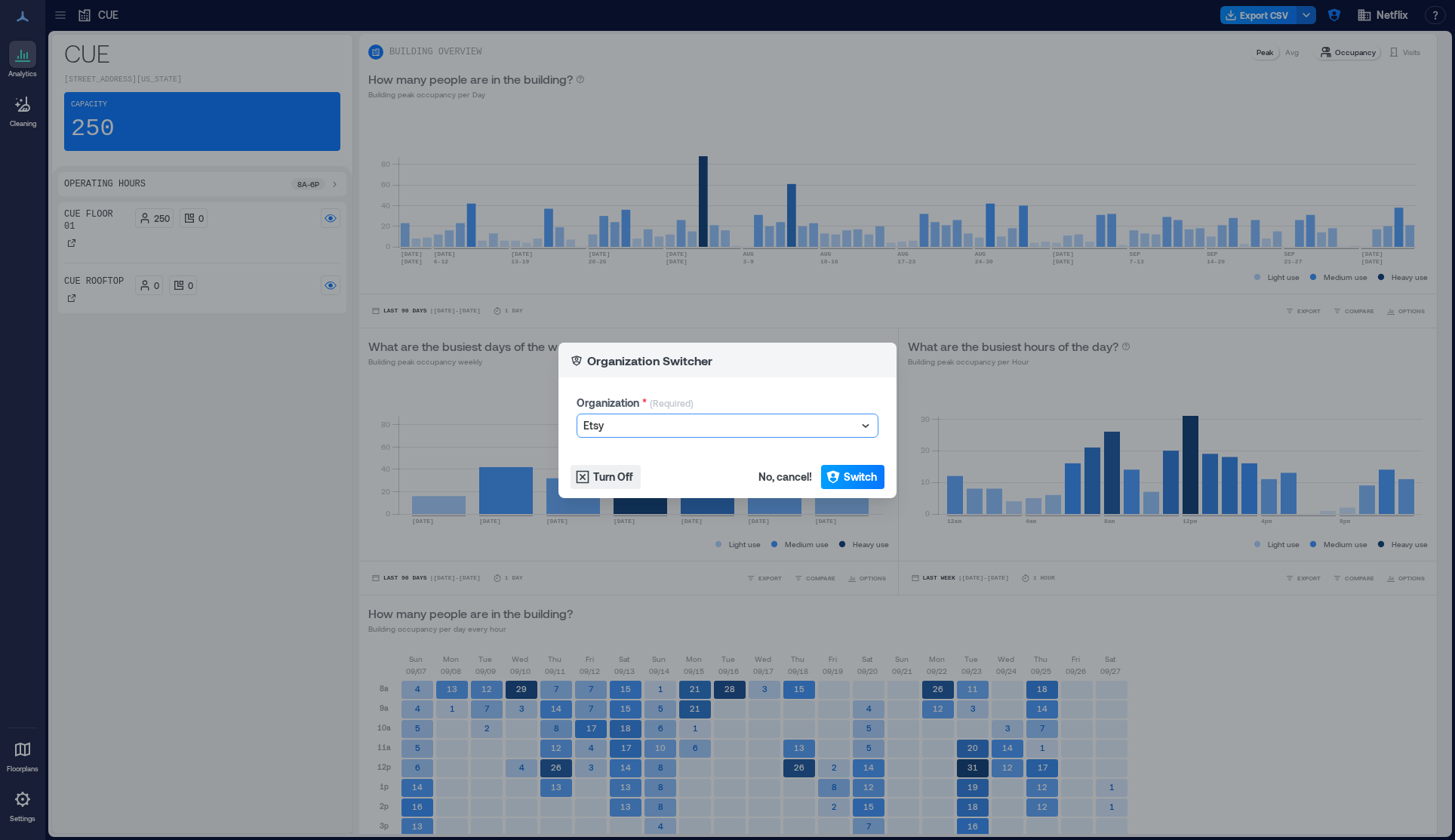
click at [852, 473] on span "Switch" at bounding box center [860, 477] width 33 height 16
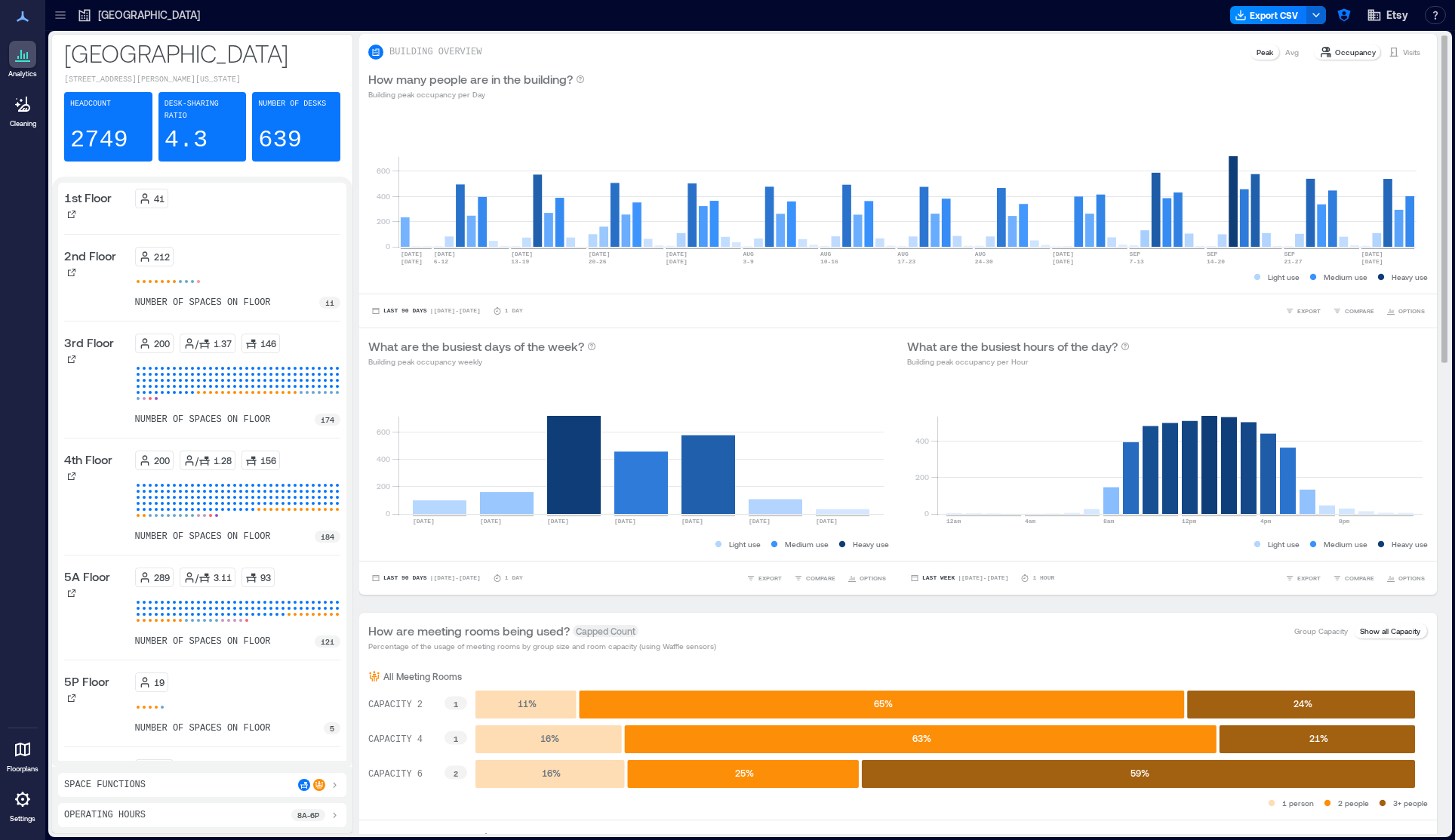
click at [867, 63] on div "How many people are in the building? Building peak occupancy per Day" at bounding box center [898, 85] width 1078 height 48
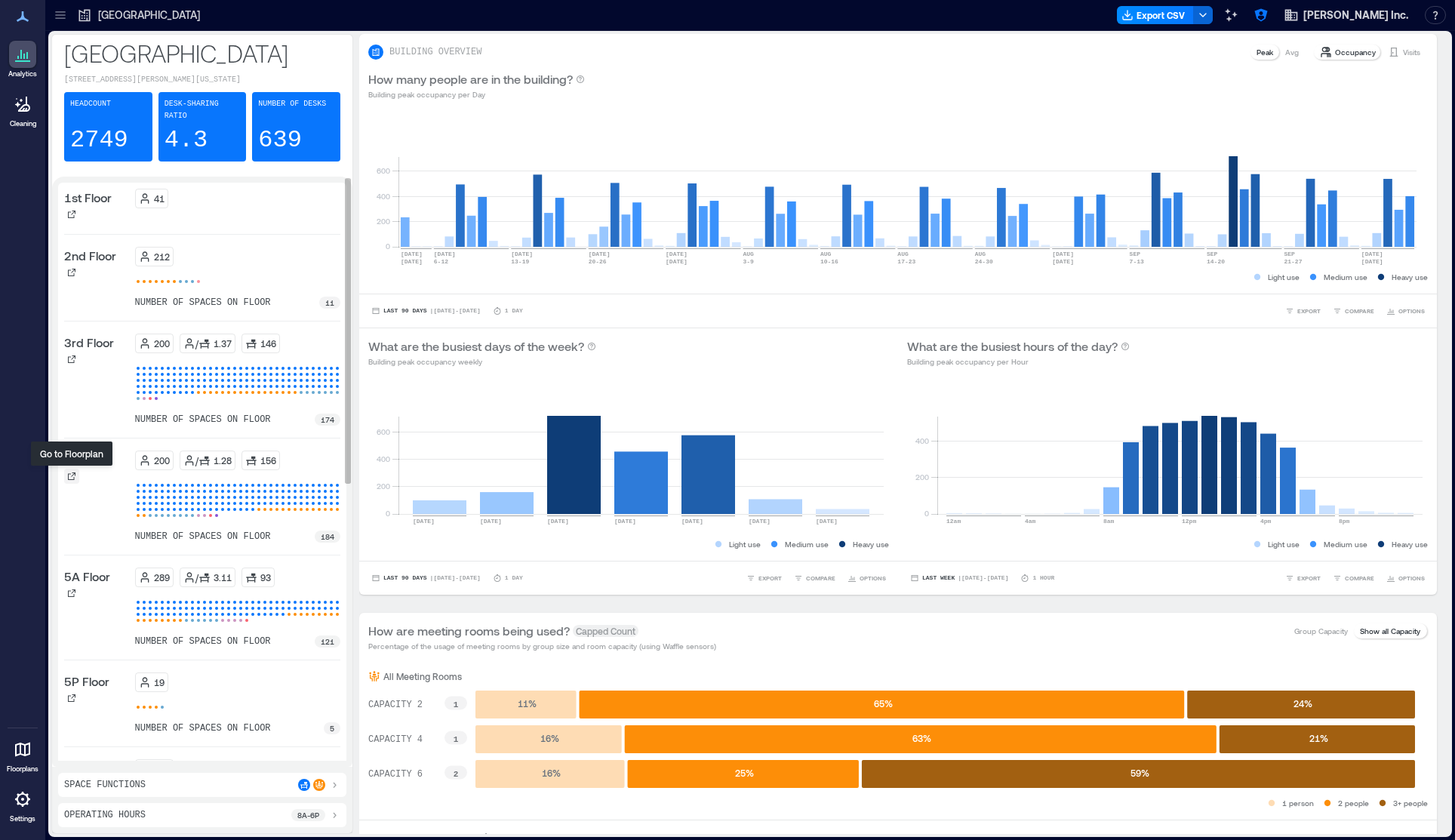
click at [75, 476] on icon at bounding box center [72, 476] width 9 height 9
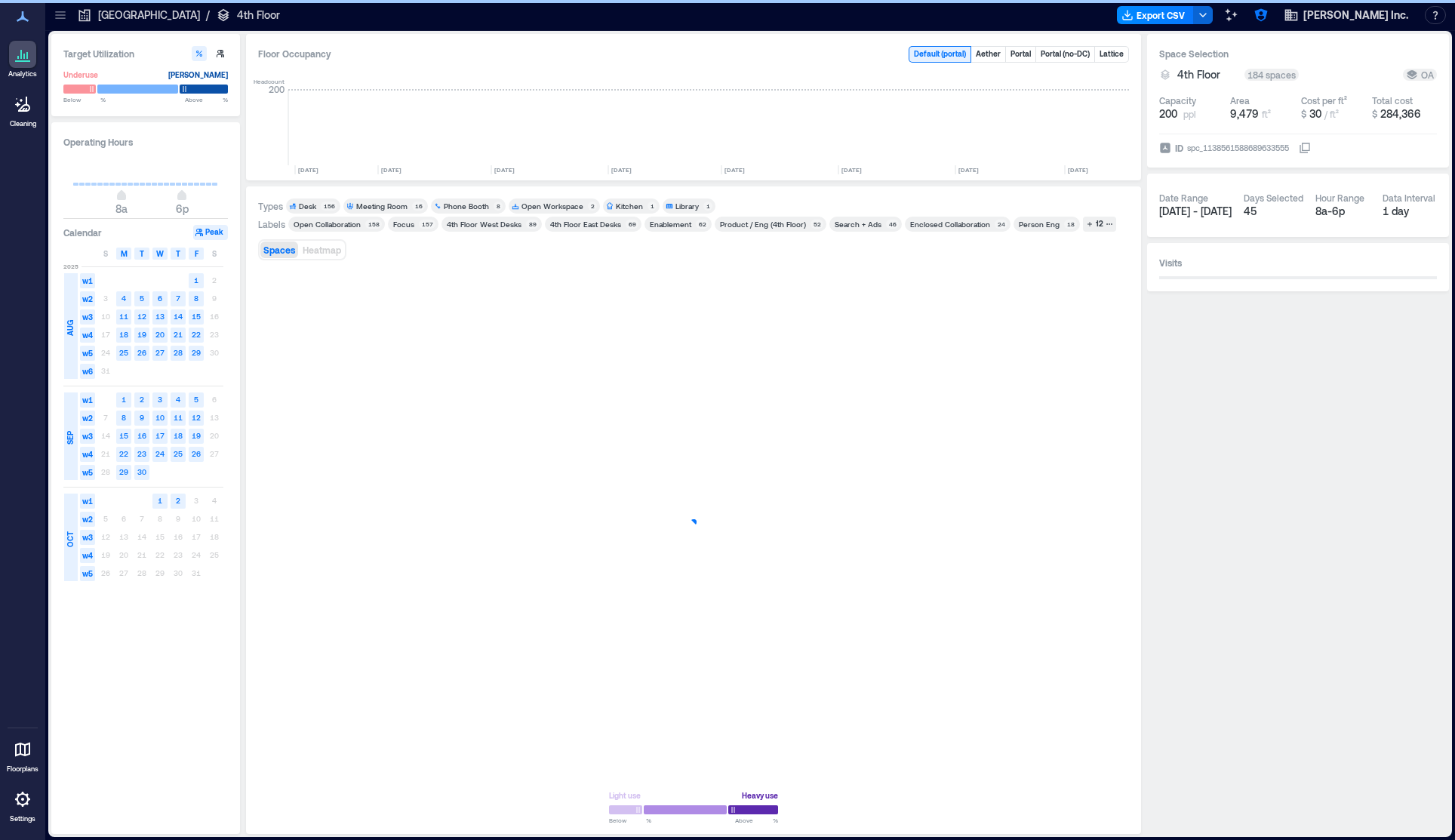
scroll to position [0, 2131]
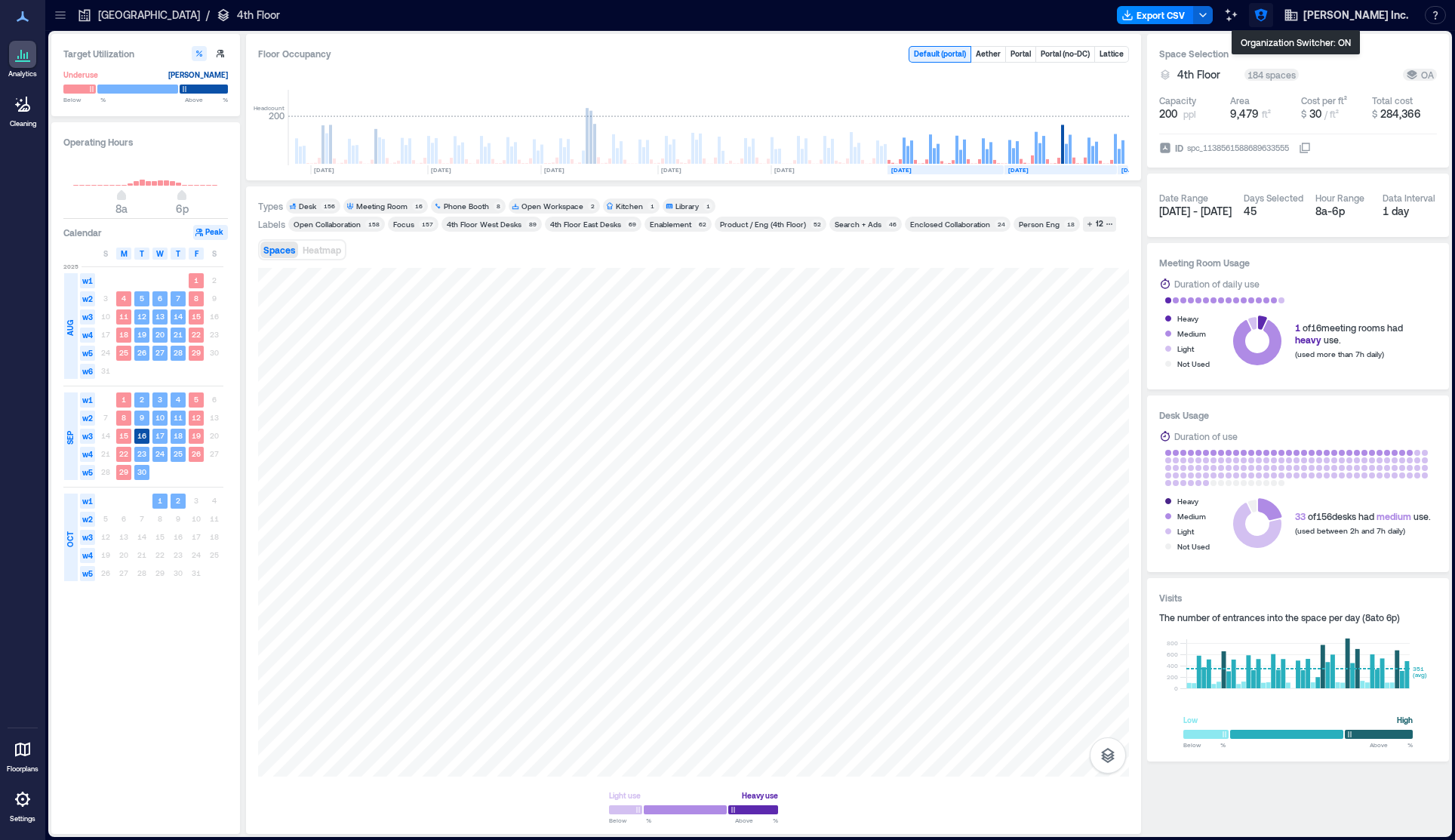
click at [1267, 18] on icon "button" at bounding box center [1260, 16] width 13 height 13
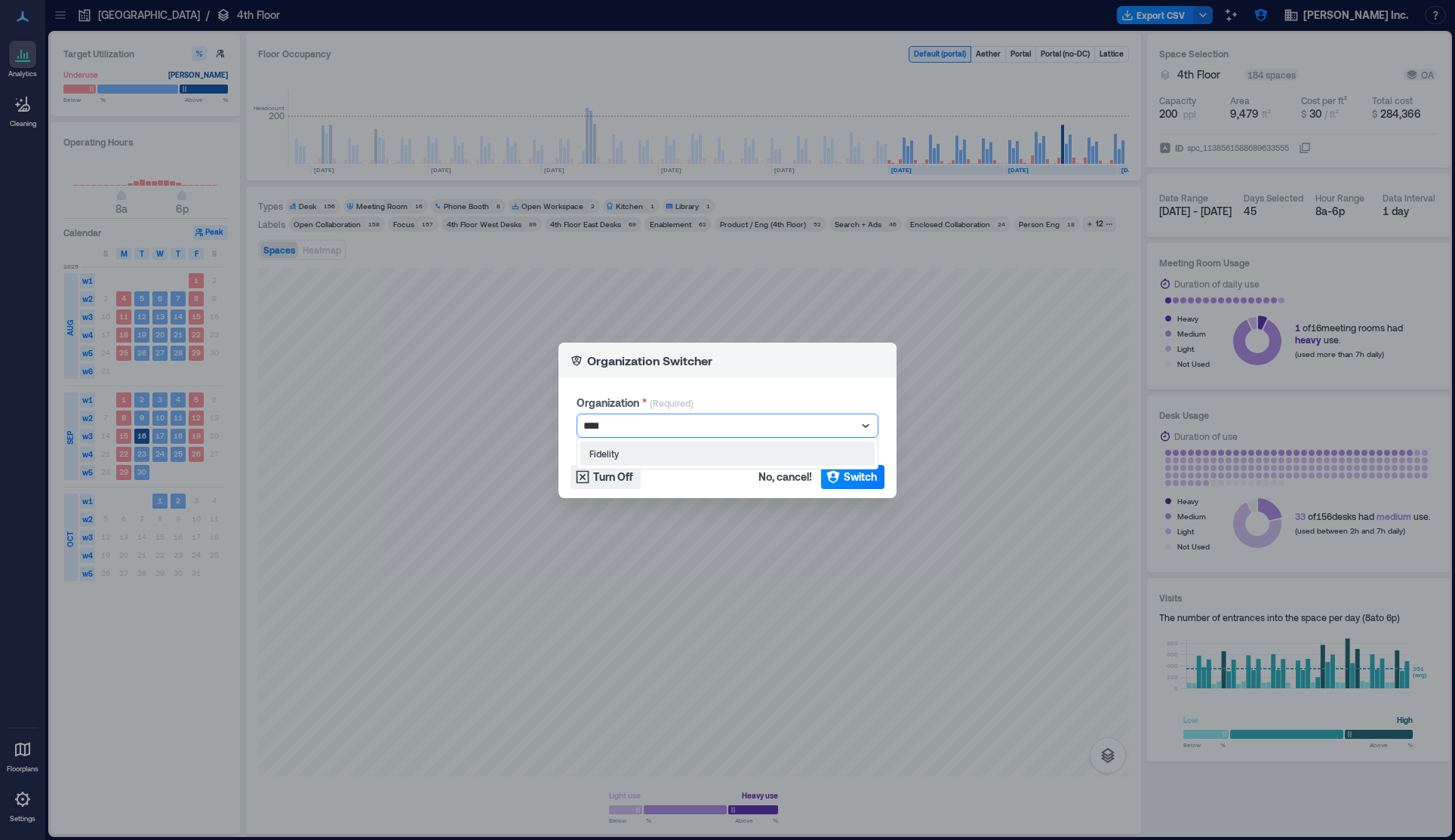
type input "*****"
click at [848, 484] on button "Switch" at bounding box center [852, 477] width 63 height 24
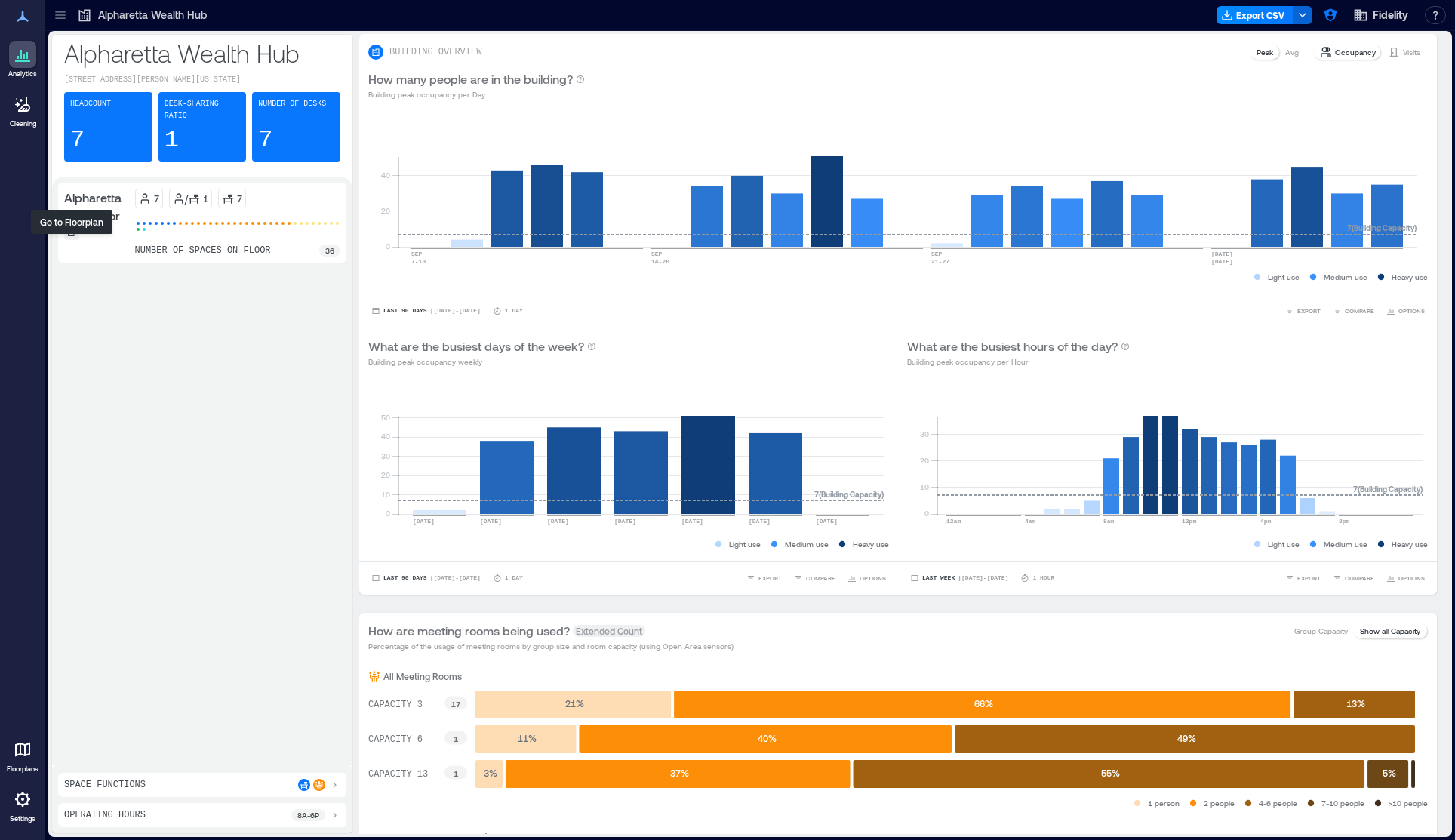
click at [78, 240] on div at bounding box center [71, 232] width 16 height 16
